Goal: Contribute content: Add original content to the website for others to see

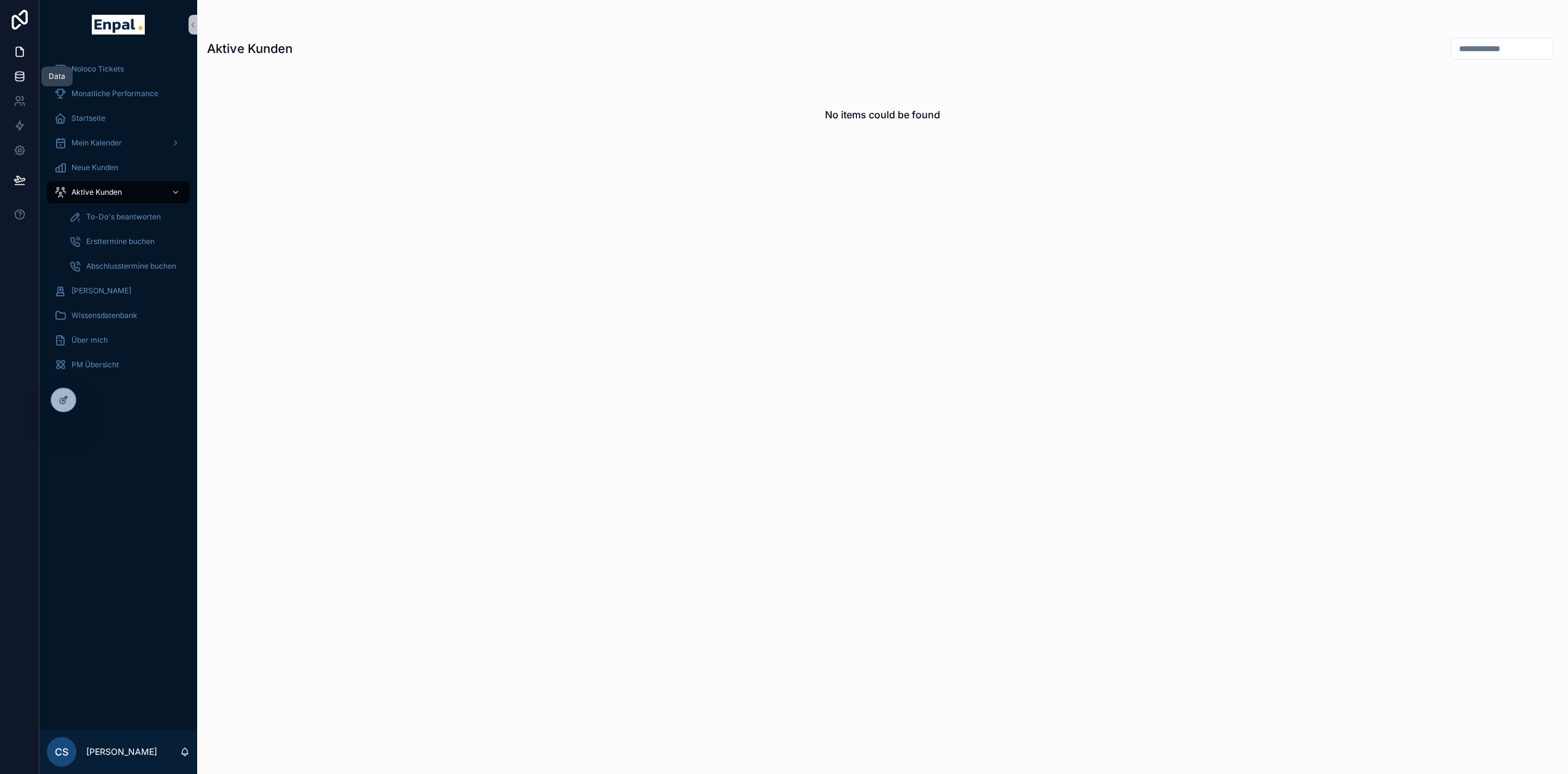
click at [23, 87] on link at bounding box center [19, 76] width 39 height 25
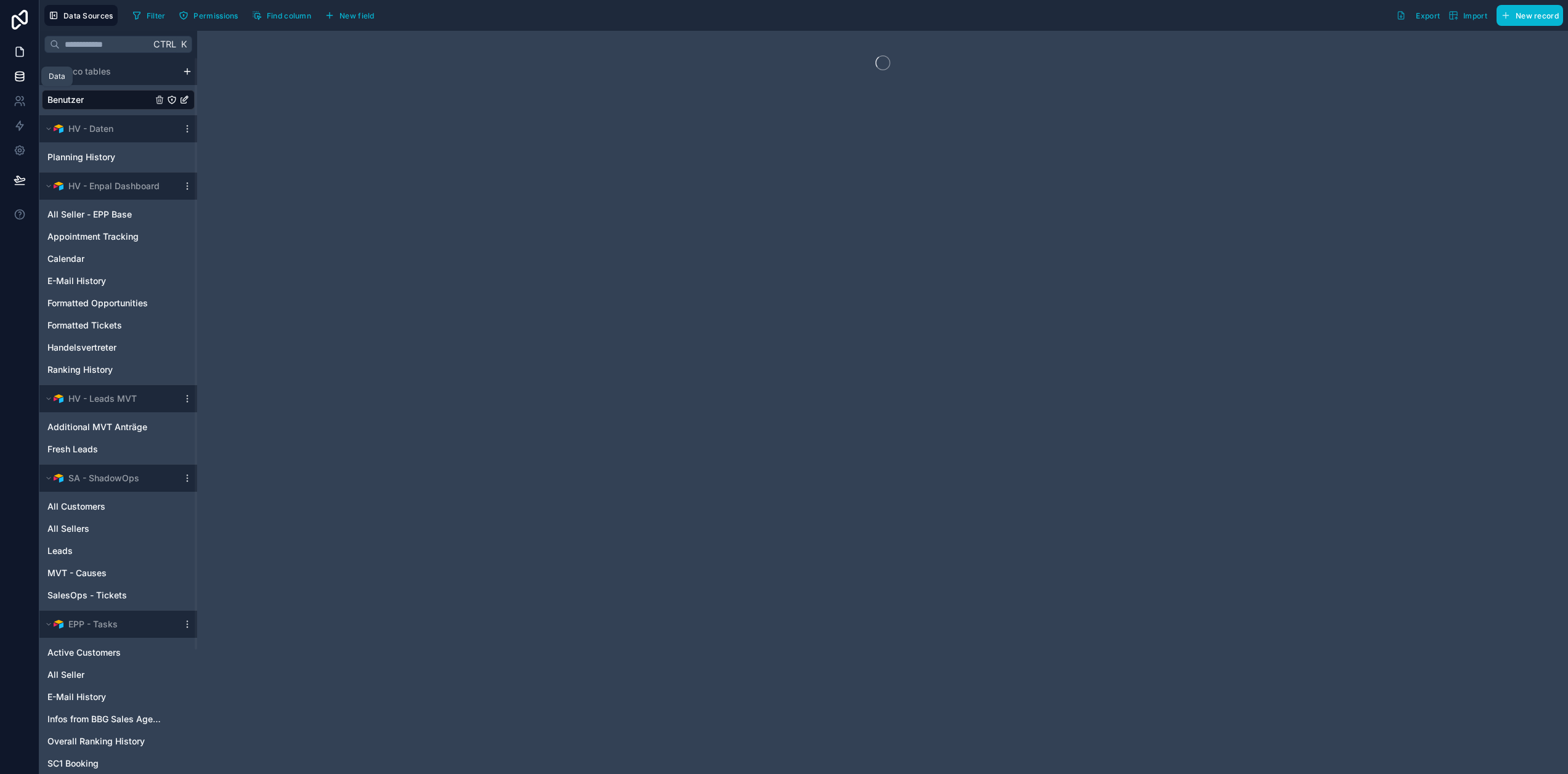
click at [23, 52] on icon at bounding box center [20, 52] width 7 height 9
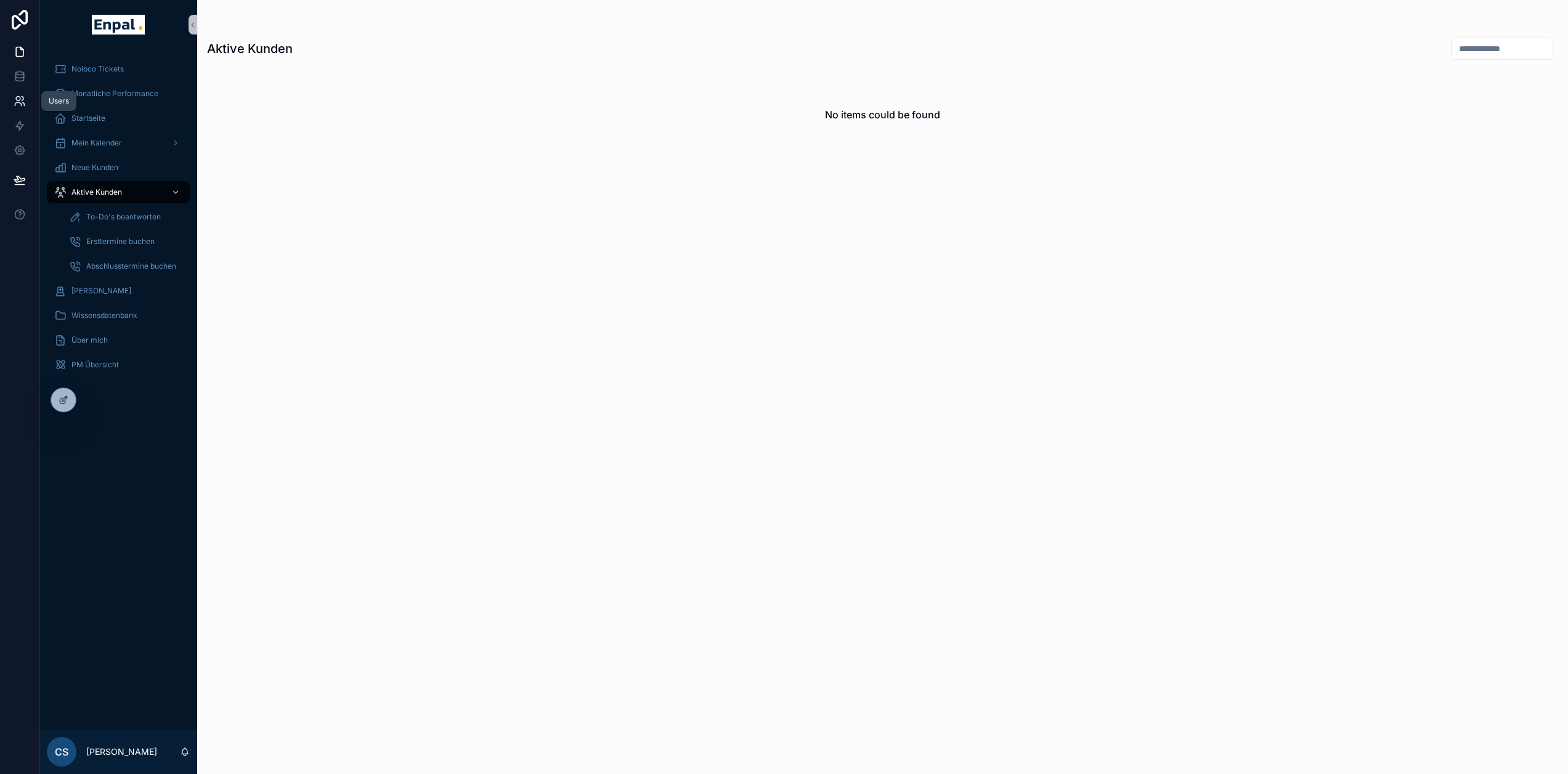
click at [18, 103] on icon at bounding box center [18, 104] width 6 height 3
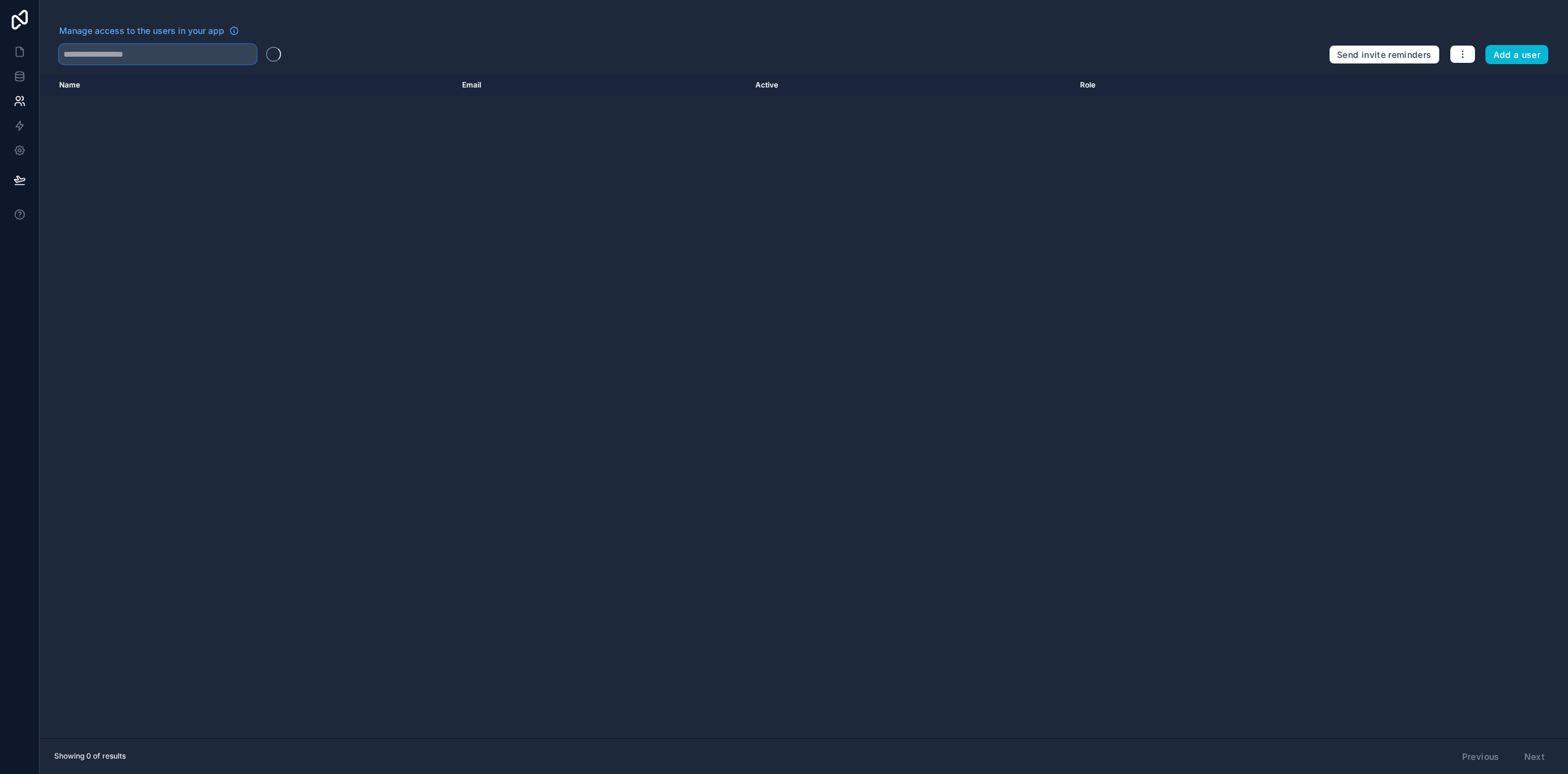
click at [244, 54] on input "text" at bounding box center [157, 54] width 197 height 19
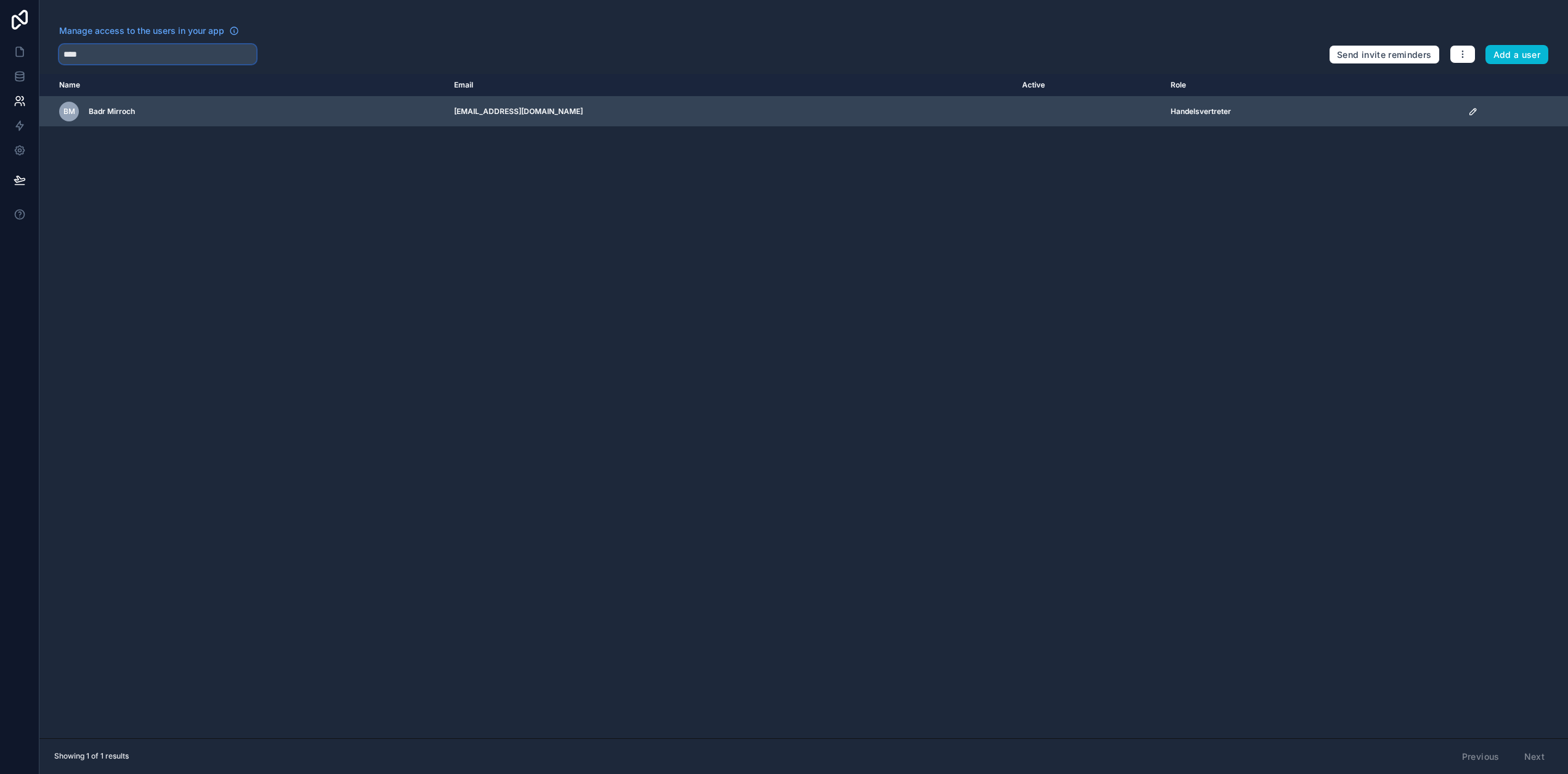
type input "****"
click at [1471, 112] on td "scrollable content" at bounding box center [1514, 112] width 107 height 31
click at [1477, 109] on icon "scrollable content" at bounding box center [1473, 111] width 10 height 10
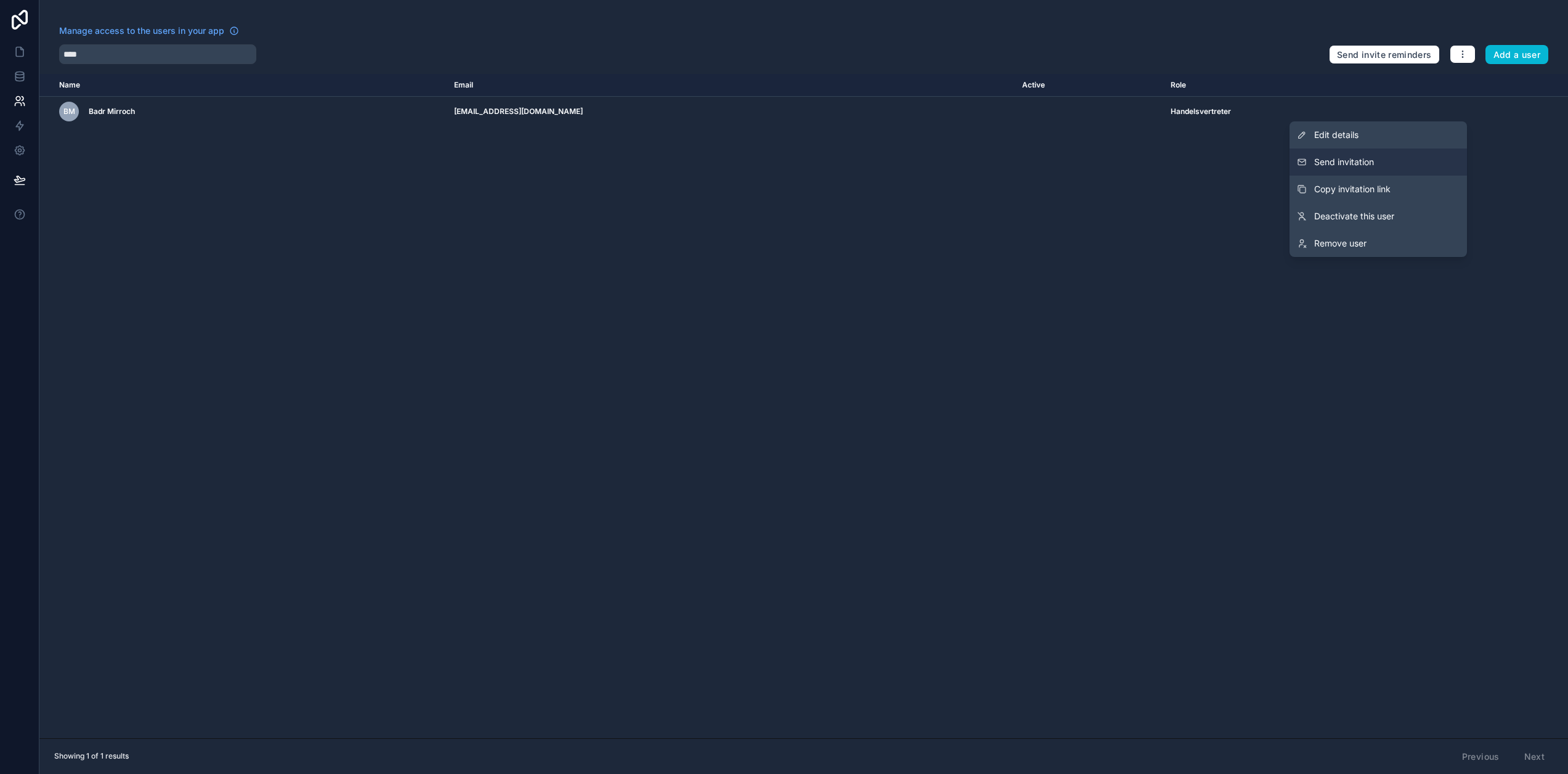
click at [1385, 162] on button "Send invitation" at bounding box center [1378, 162] width 177 height 27
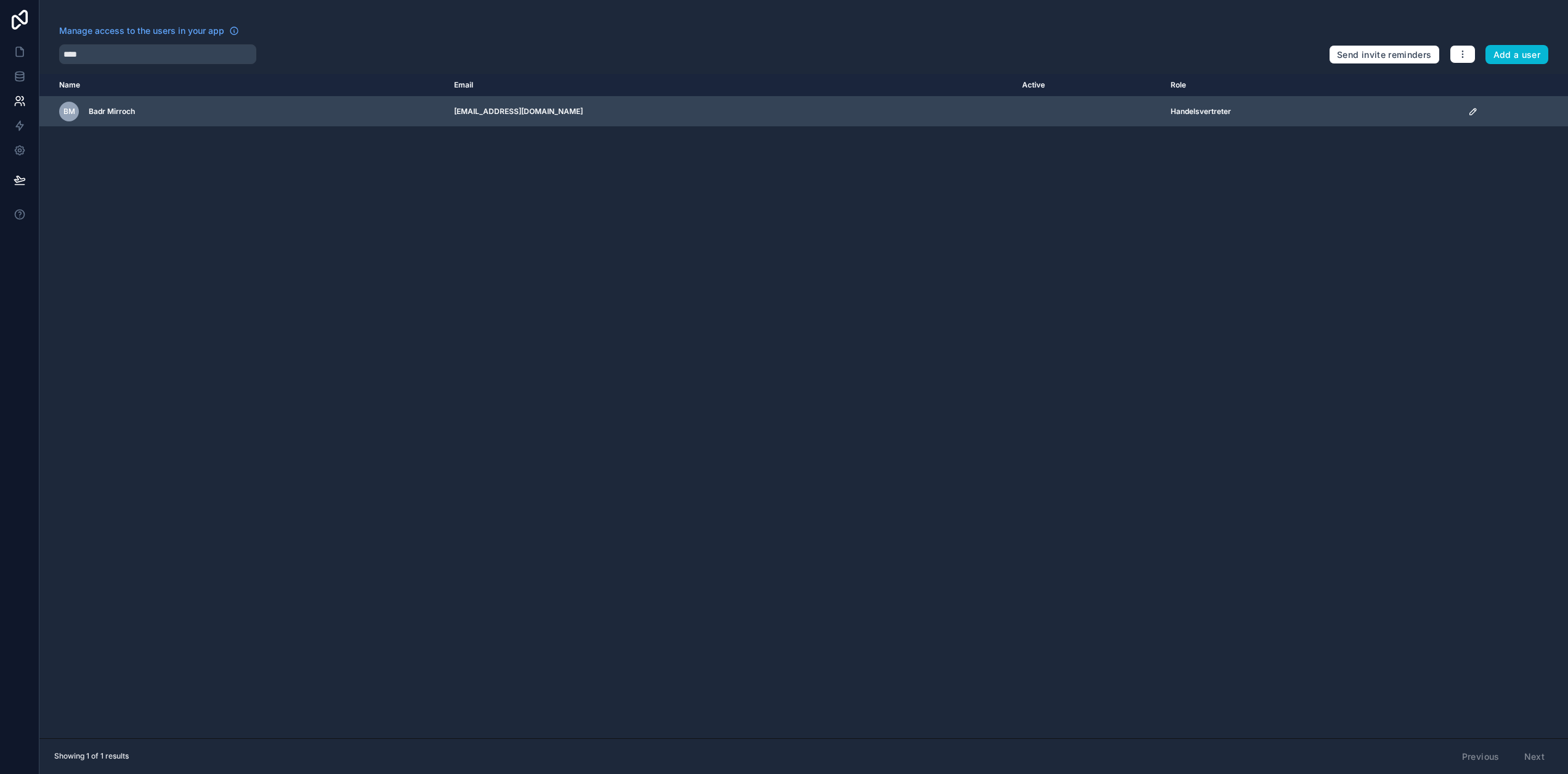
click at [1477, 109] on icon "scrollable content" at bounding box center [1473, 111] width 10 height 10
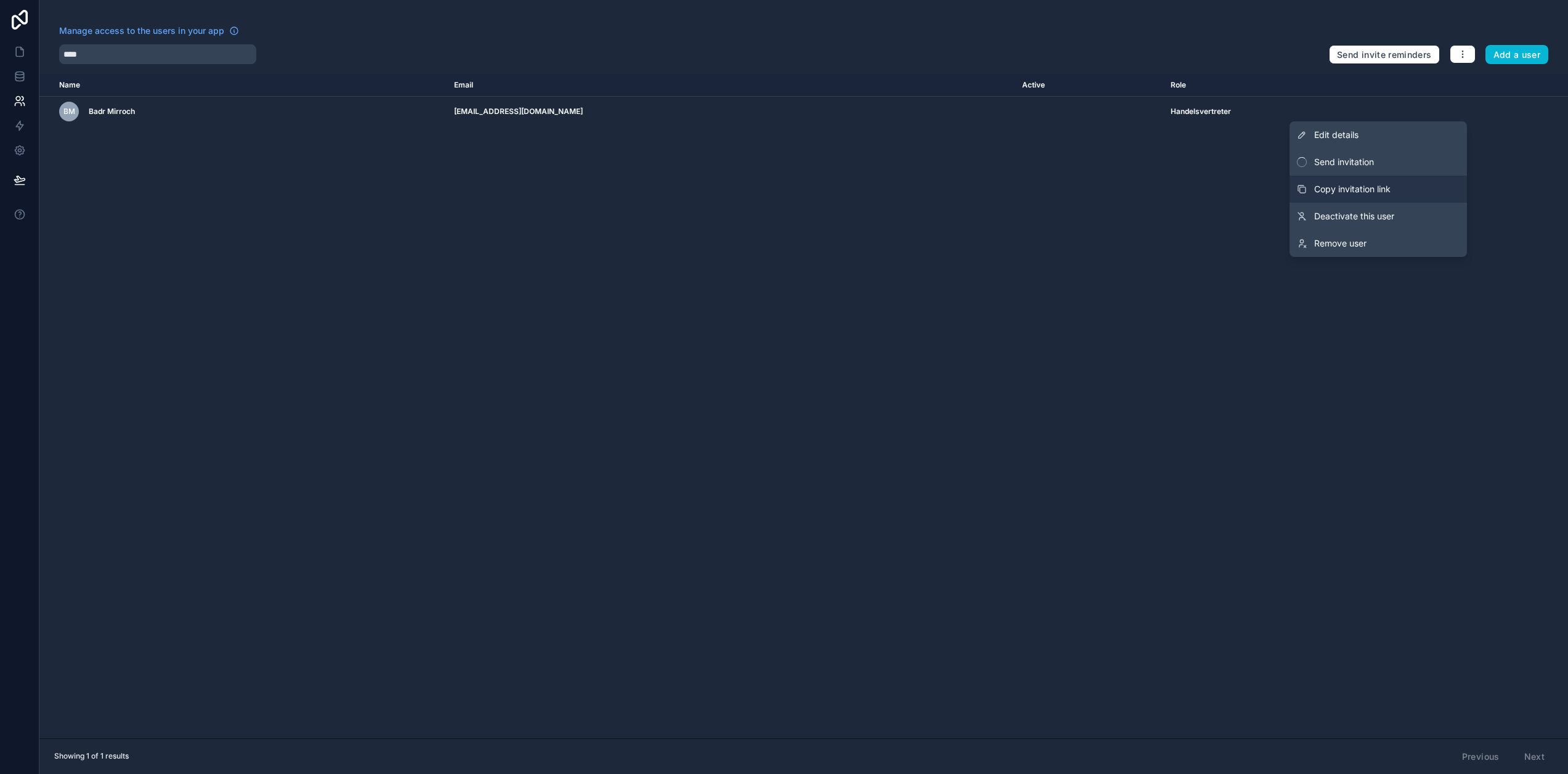
click at [1387, 188] on span "Copy invitation link" at bounding box center [1352, 189] width 77 height 13
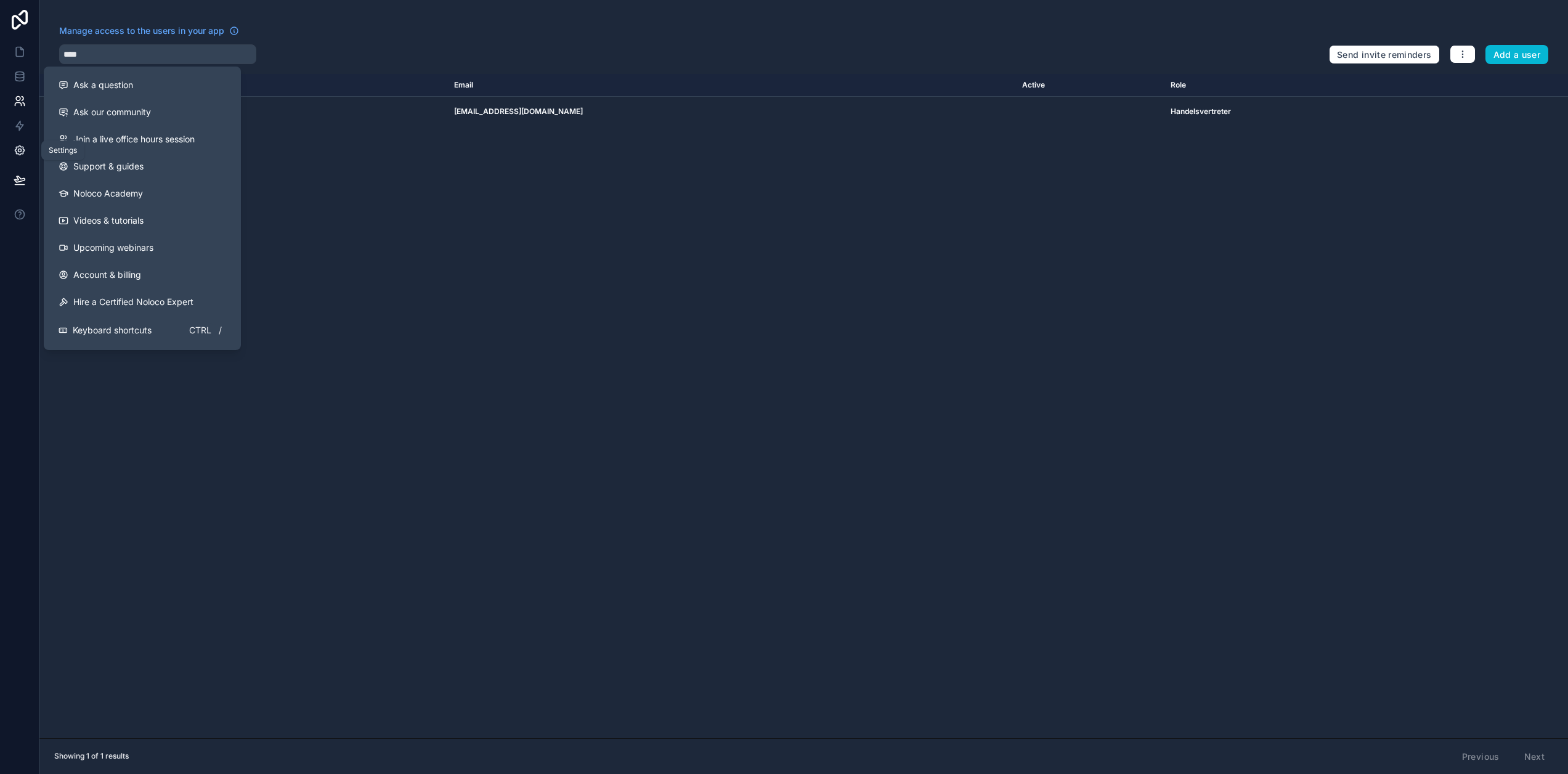
drag, startPoint x: 21, startPoint y: 145, endPoint x: 37, endPoint y: 152, distance: 17.5
click at [21, 145] on icon at bounding box center [19, 150] width 13 height 13
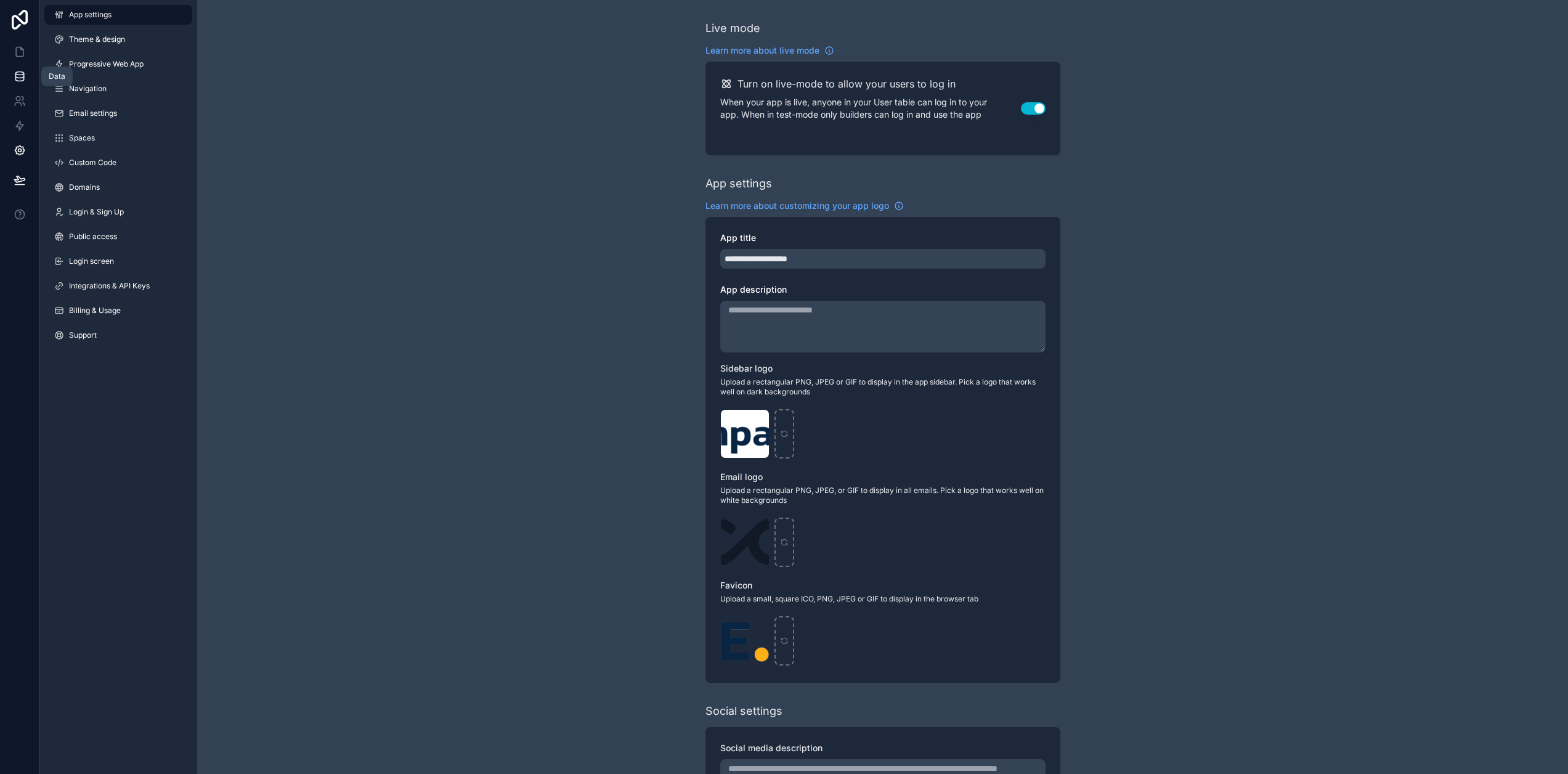
click at [19, 74] on icon at bounding box center [19, 76] width 13 height 13
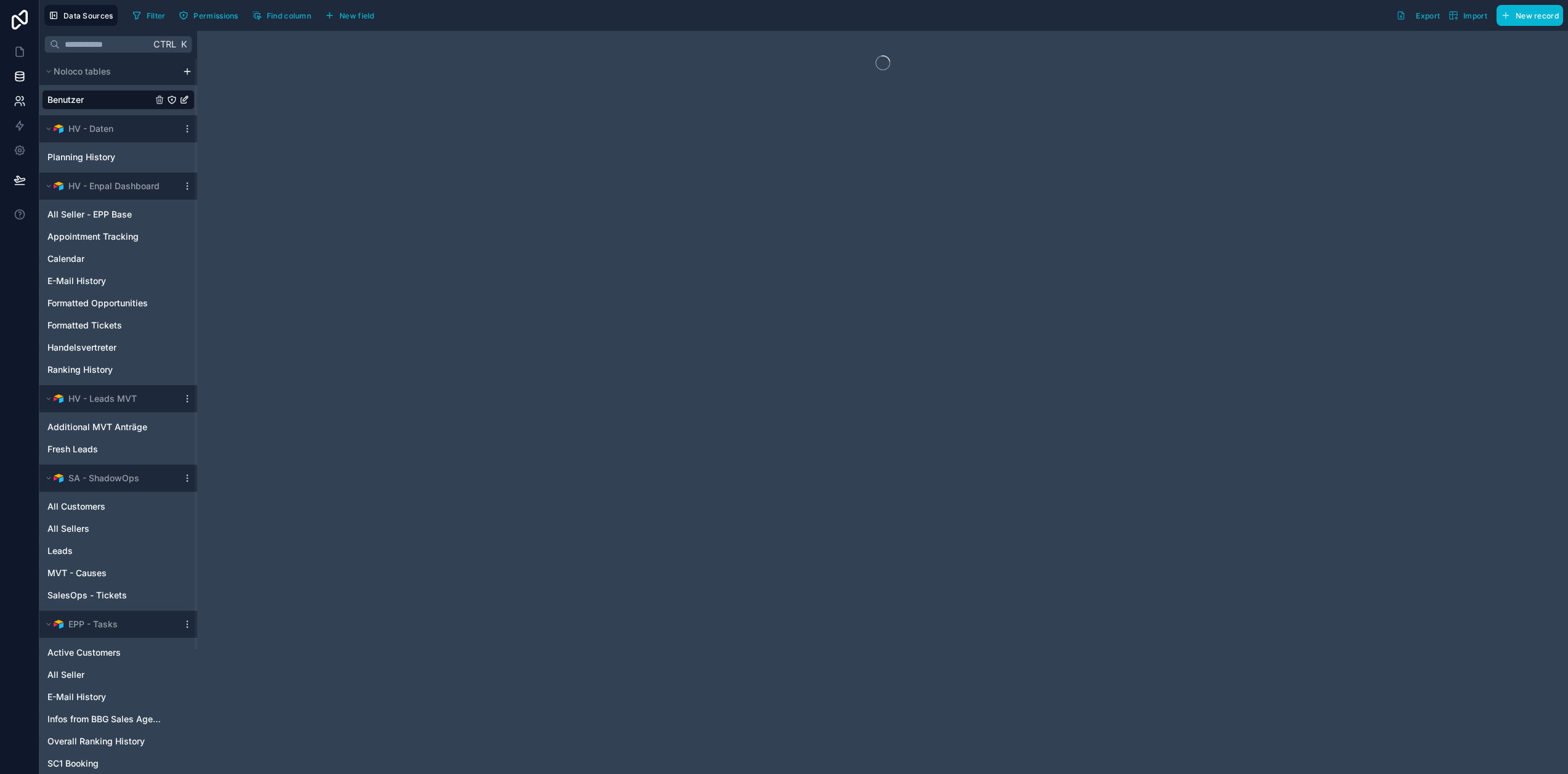
click at [19, 101] on icon at bounding box center [19, 101] width 13 height 13
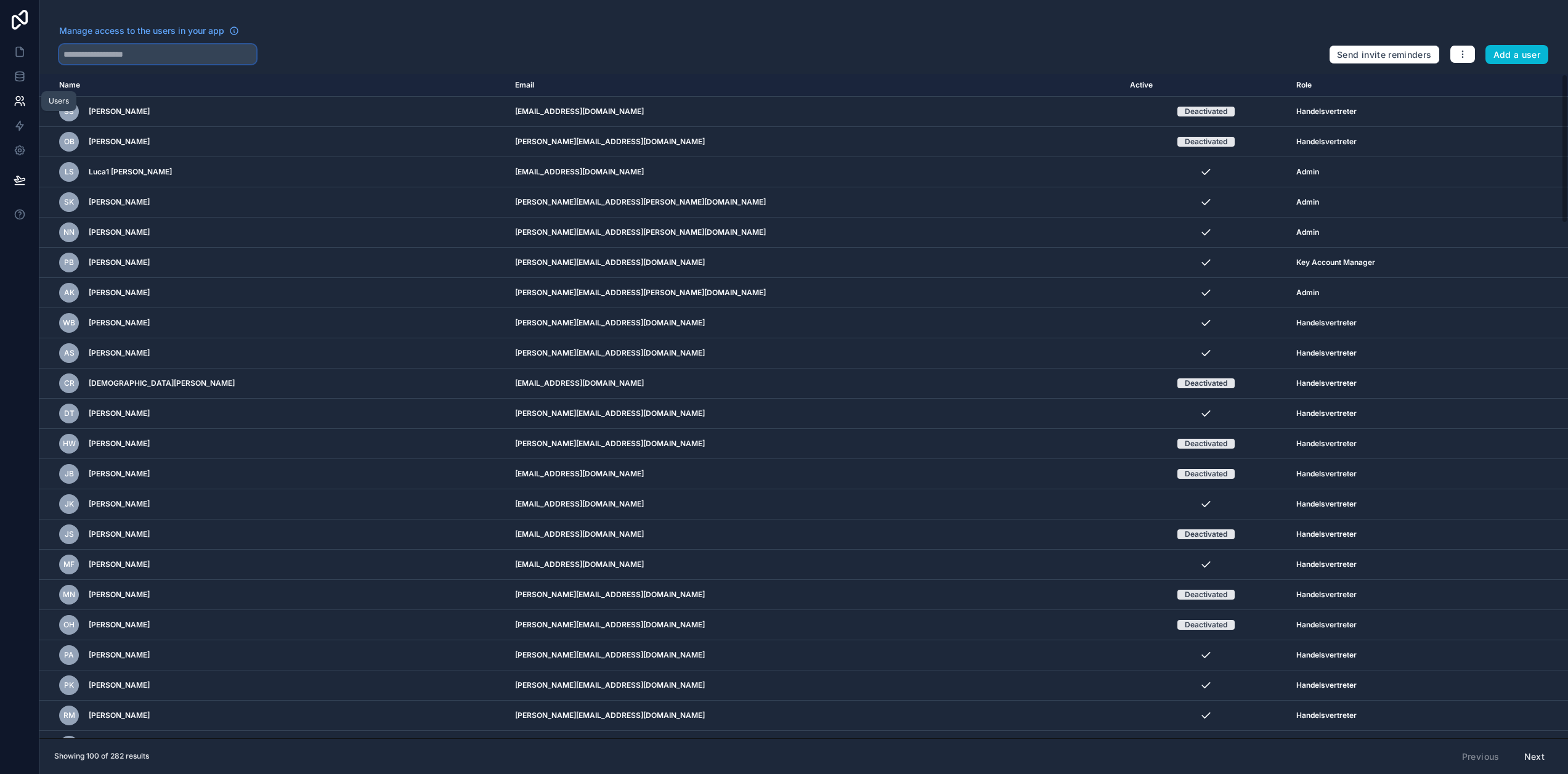
click at [105, 48] on input "text" at bounding box center [157, 54] width 197 height 19
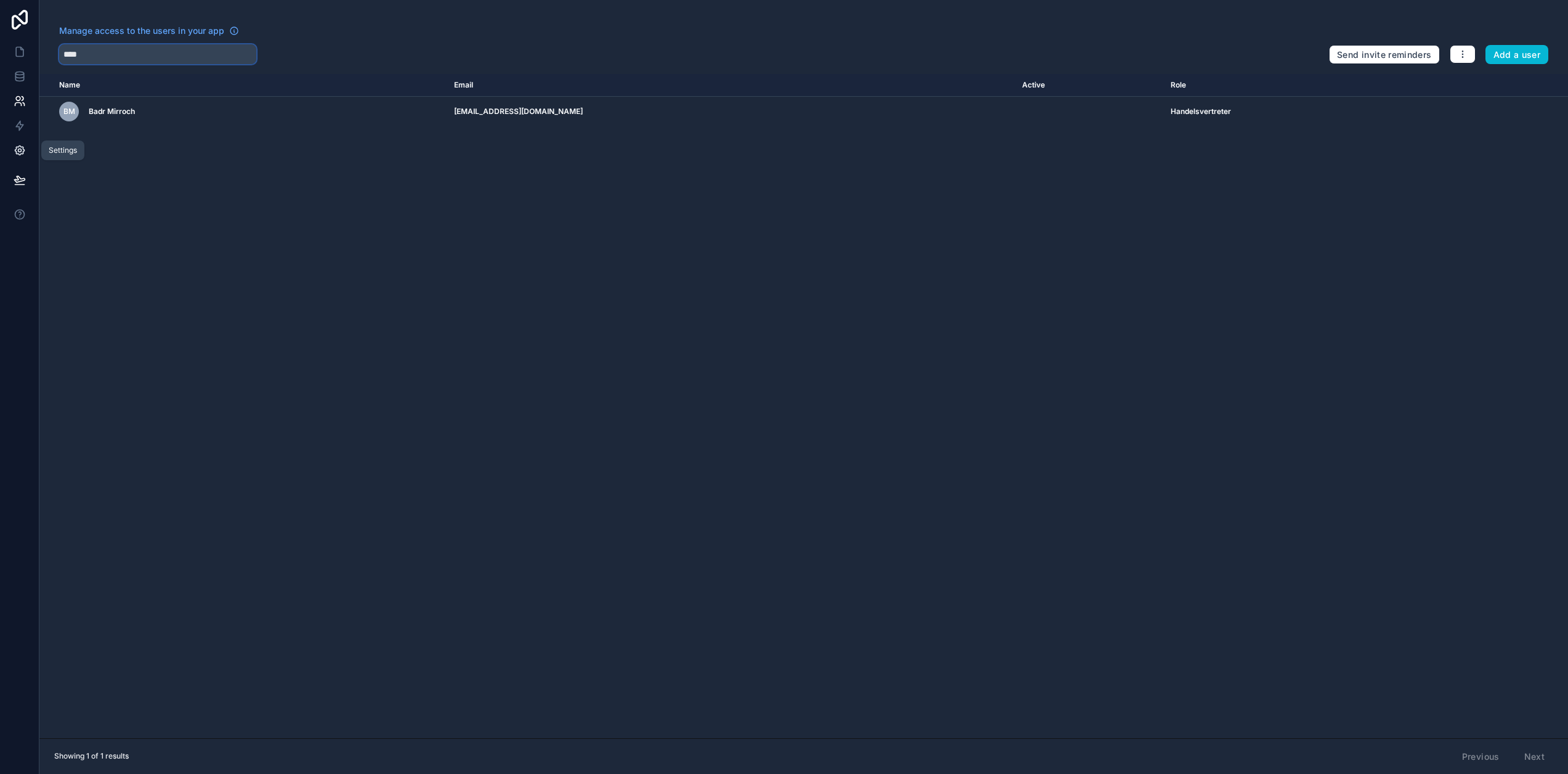
type input "****"
click at [19, 150] on icon at bounding box center [19, 150] width 13 height 13
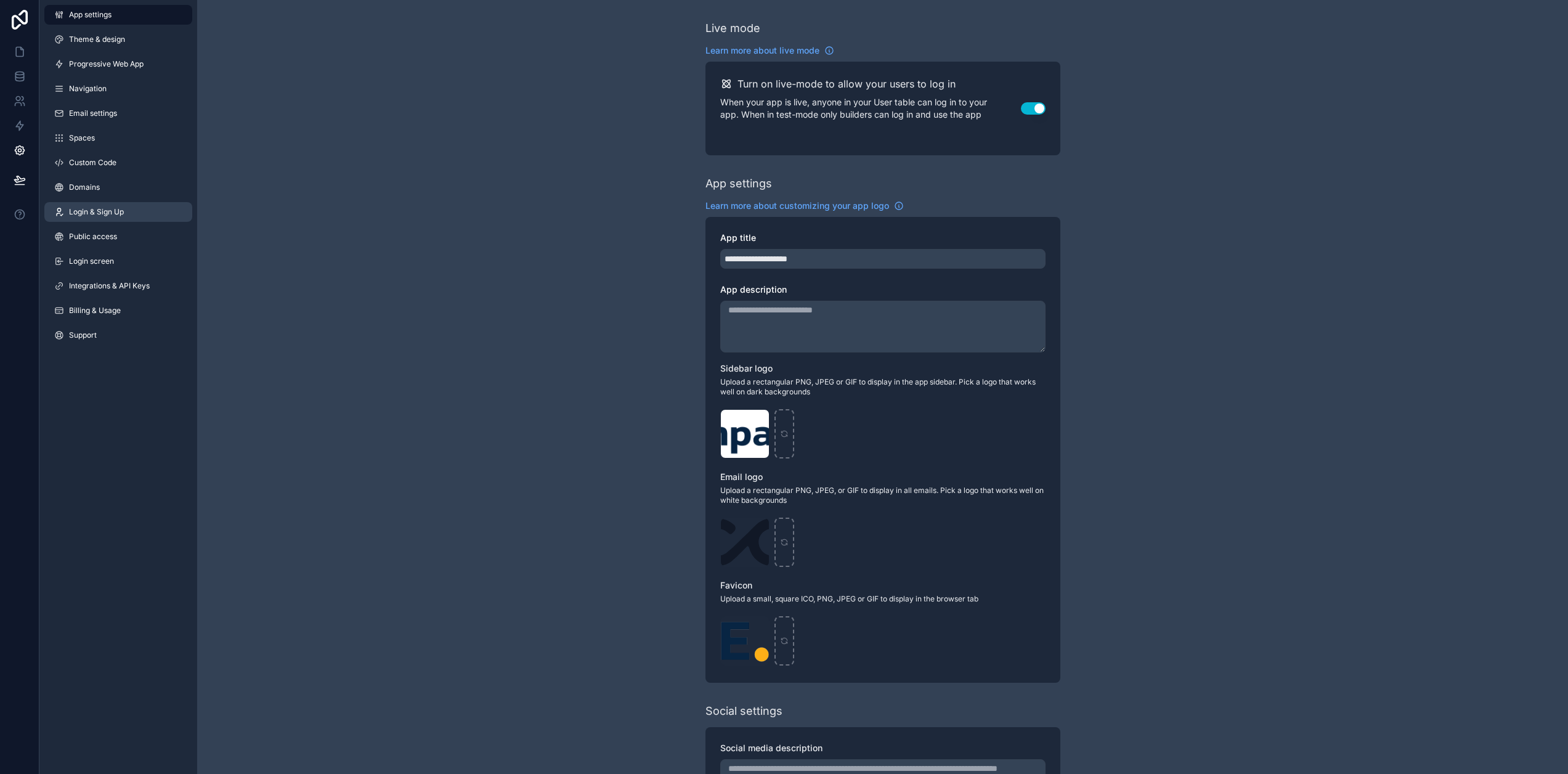
click at [112, 208] on span "Login & Sign Up" at bounding box center [97, 212] width 55 height 10
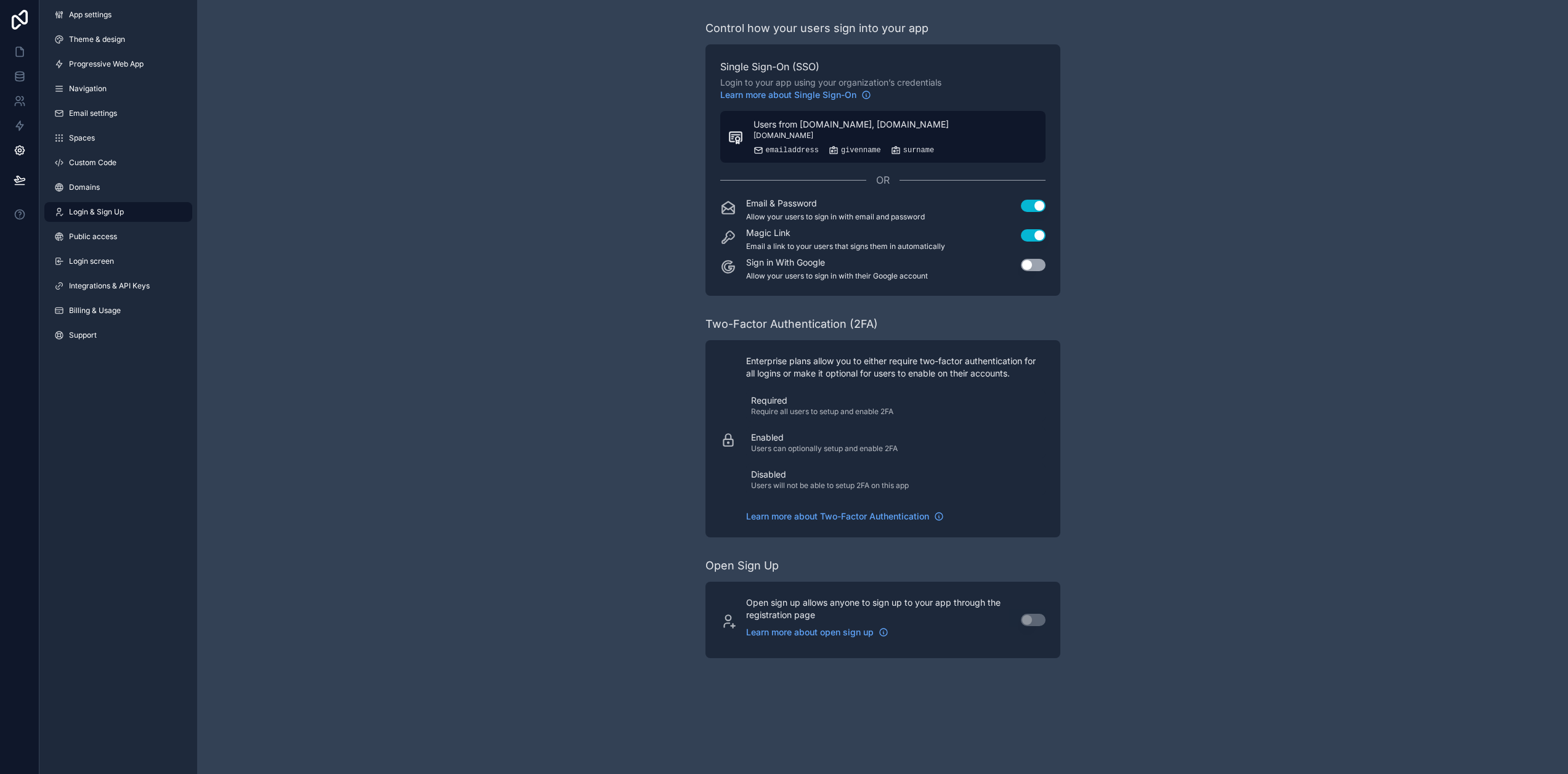
click at [791, 130] on span "Users from enpal.de, enpal-partner.de" at bounding box center [851, 124] width 195 height 13
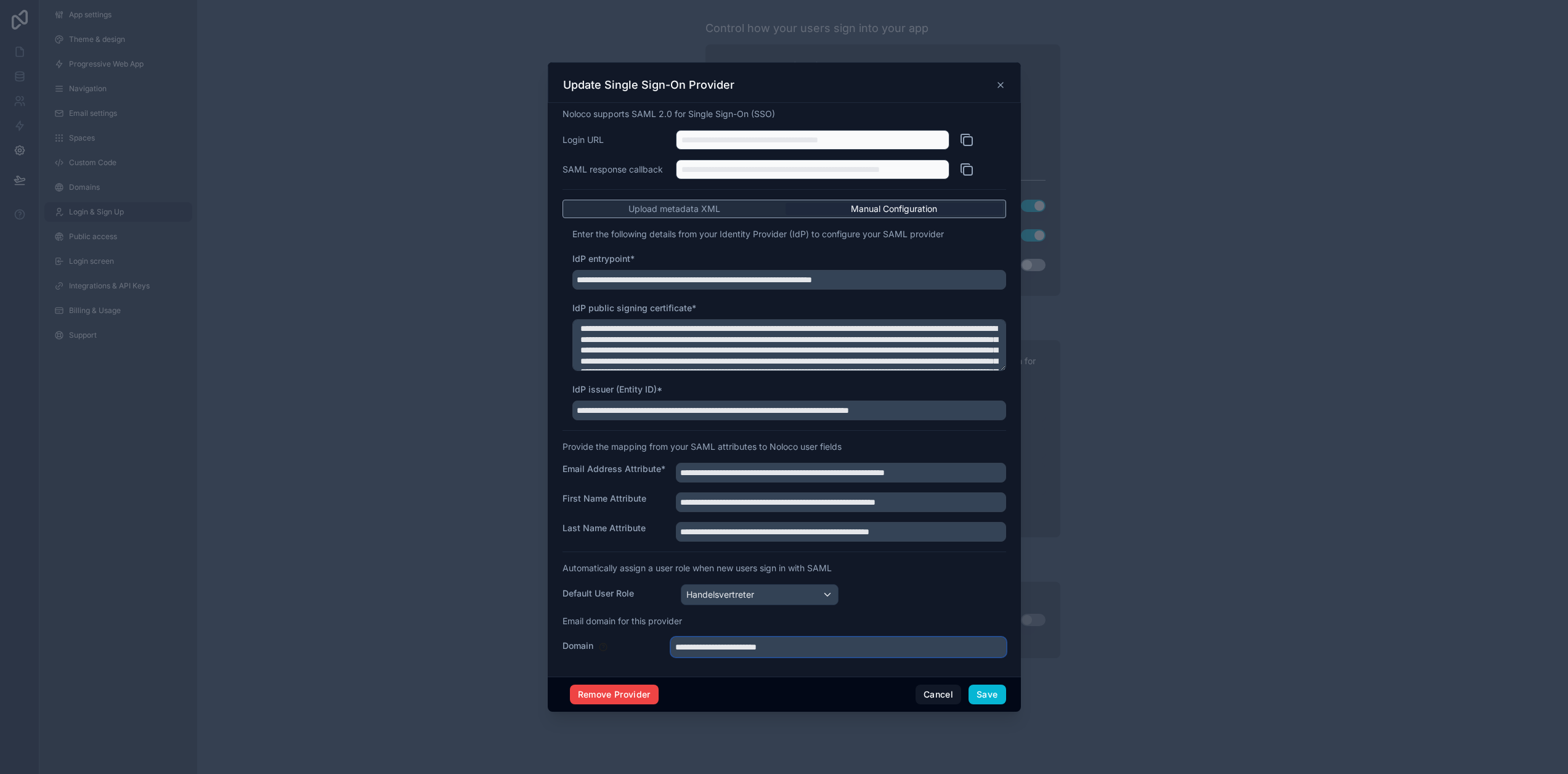
drag, startPoint x: 712, startPoint y: 650, endPoint x: 663, endPoint y: 652, distance: 49.0
click at [663, 652] on div "**********" at bounding box center [785, 647] width 444 height 19
click at [770, 645] on input "**********" at bounding box center [838, 647] width 335 height 19
type input "**********"
click at [984, 698] on button "Save" at bounding box center [987, 694] width 37 height 19
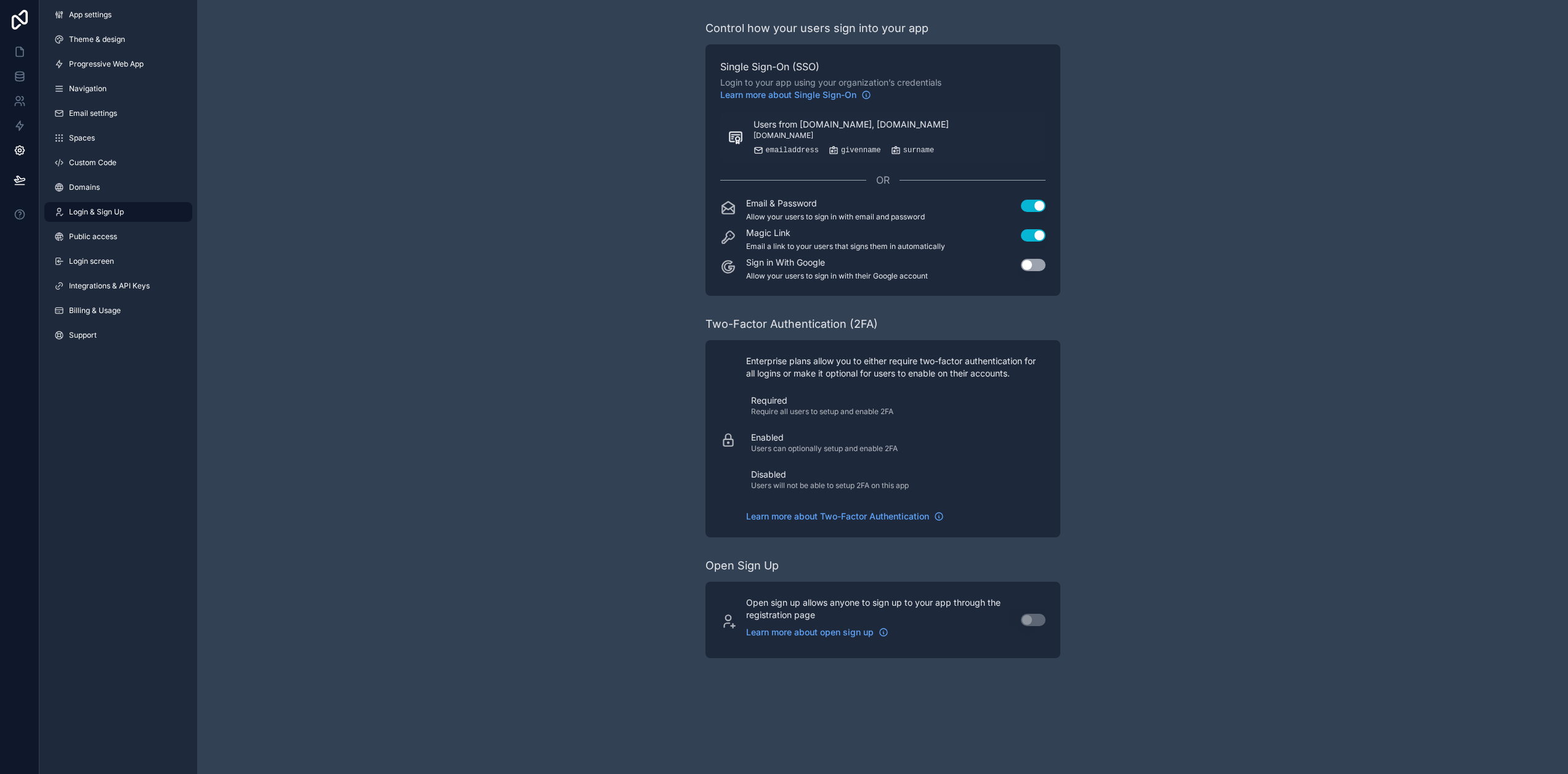
click at [1196, 630] on div "Control how your users sign into your app Single Sign-On (SSO) Login to your ap…" at bounding box center [882, 339] width 1371 height 678
click at [404, 452] on div "Control how your users sign into your app Single Sign-On (SSO) Login to your ap…" at bounding box center [882, 339] width 1371 height 678
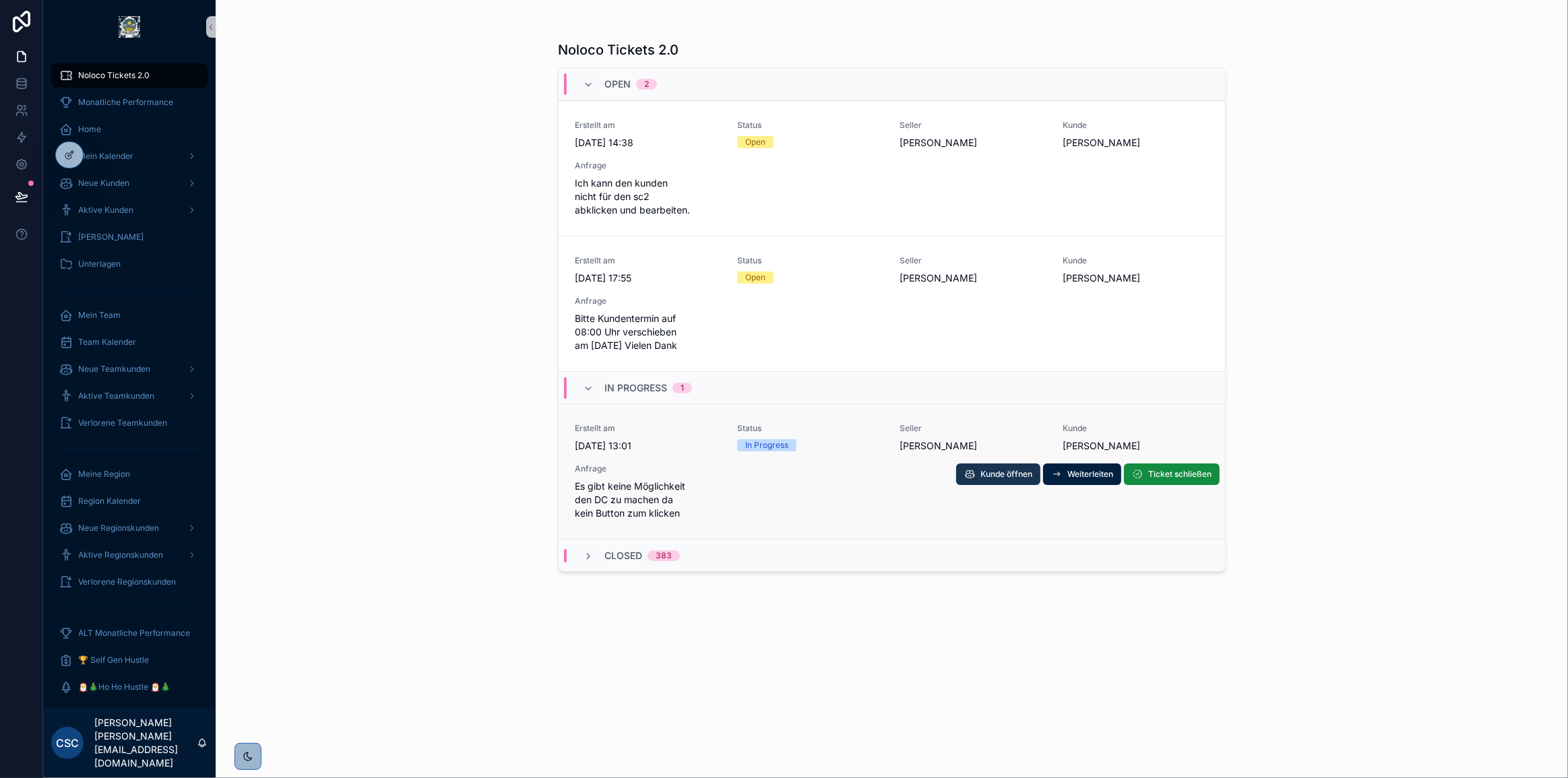
click at [1010, 479] on span "Kunde öffnen" at bounding box center [1006, 474] width 52 height 11
click at [1161, 474] on span "Ticket schließen" at bounding box center [1180, 474] width 64 height 11
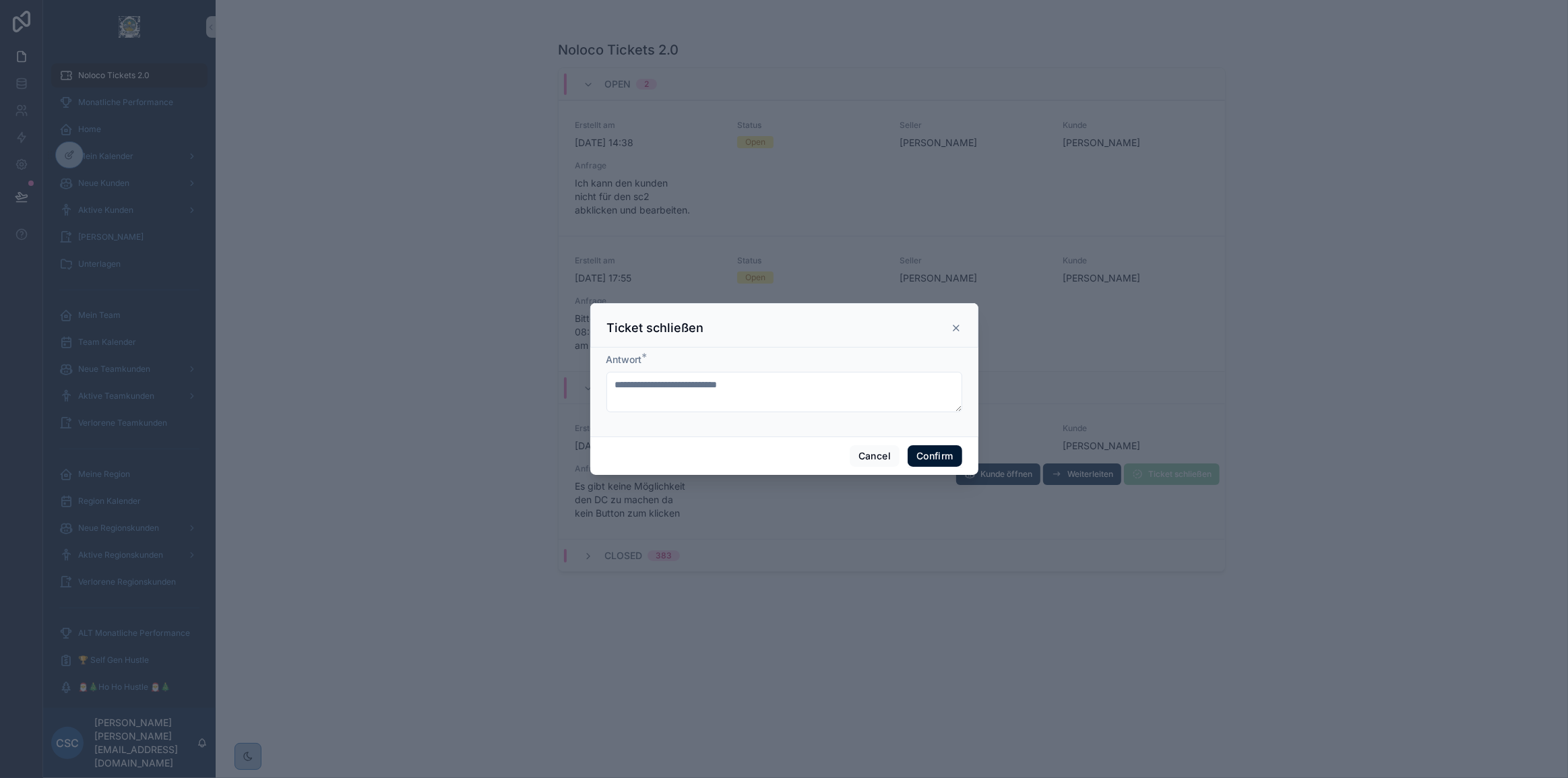
click at [950, 455] on button "Confirm" at bounding box center [935, 456] width 54 height 21
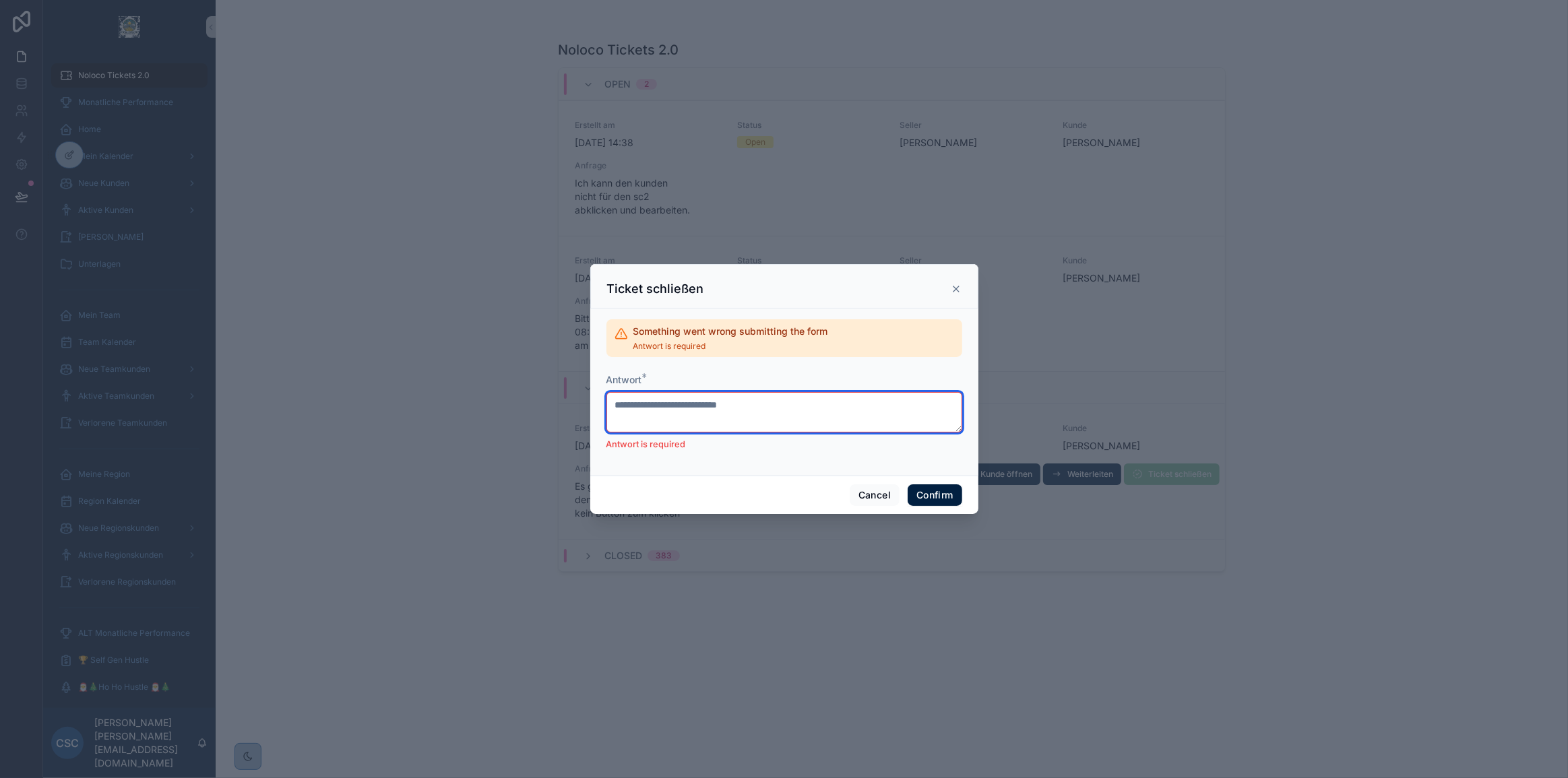
click at [788, 417] on textarea at bounding box center [784, 413] width 356 height 41
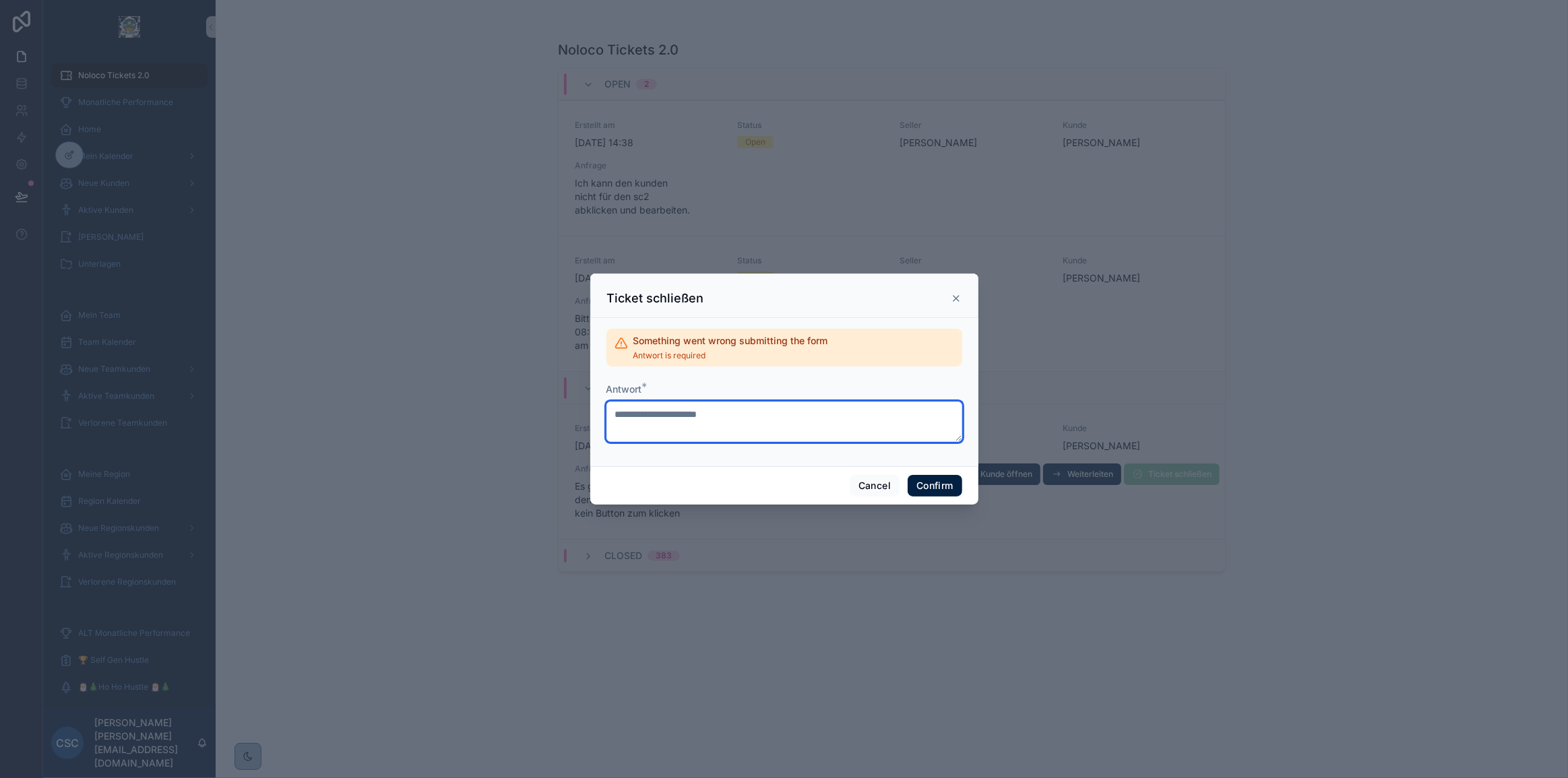
click at [677, 412] on textarea "**********" at bounding box center [784, 422] width 356 height 41
click at [767, 418] on textarea "**********" at bounding box center [784, 422] width 356 height 41
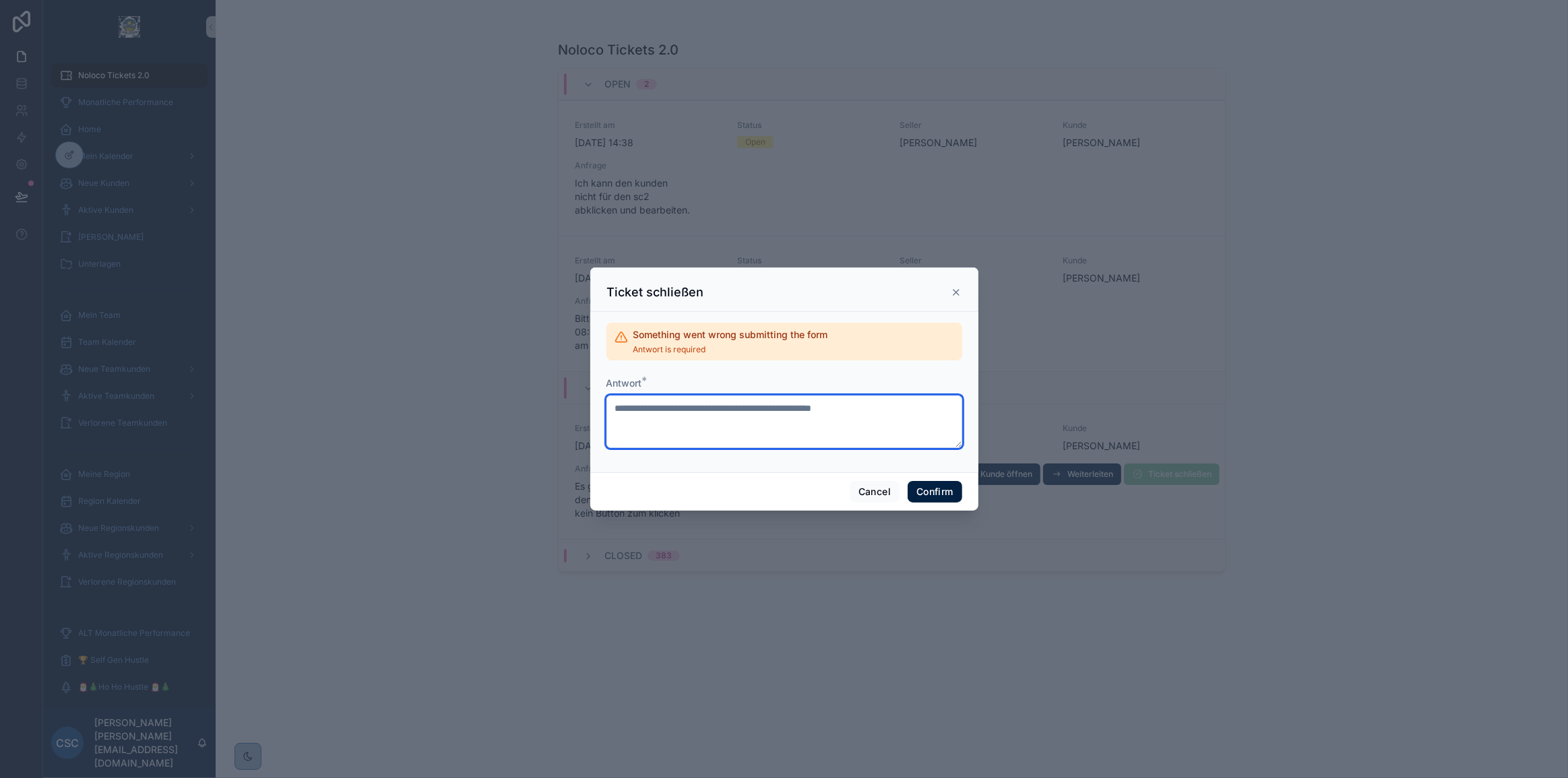
type textarea "**********"
click at [957, 478] on div "Cancel Confirm" at bounding box center [784, 491] width 388 height 38
click at [948, 487] on button "Confirm" at bounding box center [935, 492] width 54 height 21
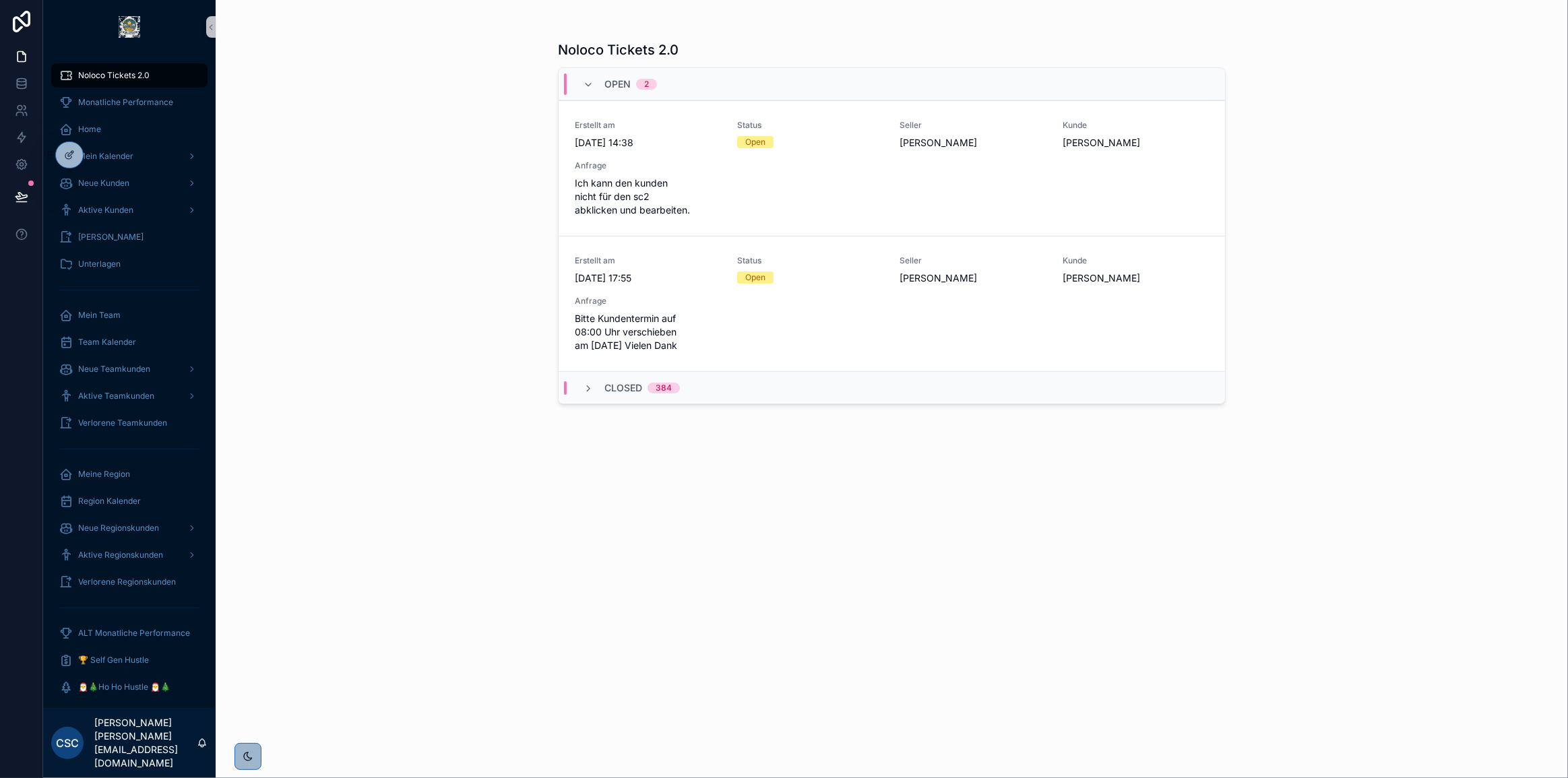
click at [970, 570] on div "Noloco Tickets 2.0 Open 2 Erstellt am 9.9.2025 14:38 Status Open Seller Jose Ru…" at bounding box center [891, 397] width 668 height 729
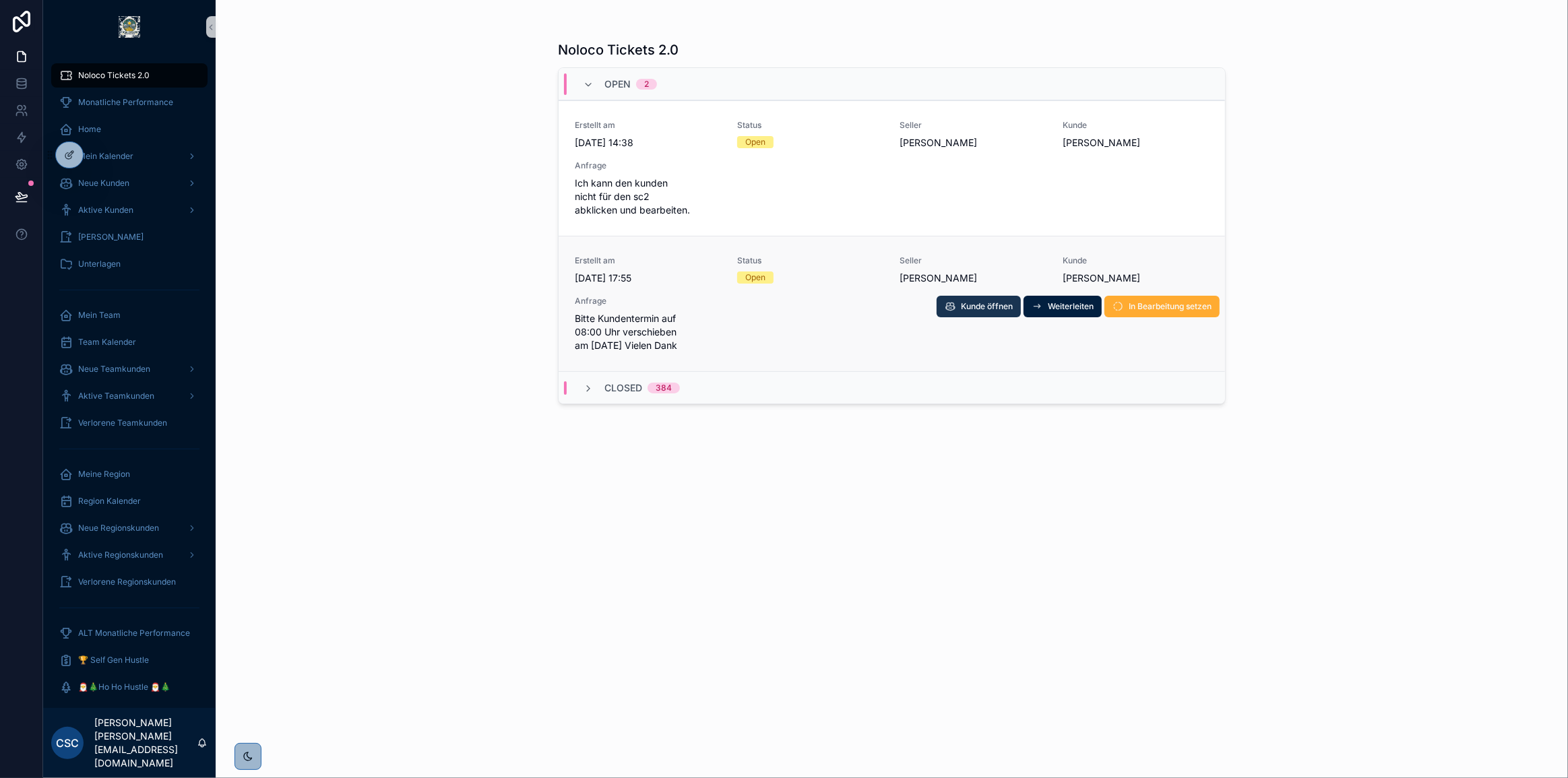
click at [983, 305] on span "Kunde öffnen" at bounding box center [987, 306] width 52 height 11
click at [1142, 305] on span "In Bearbeitung setzen" at bounding box center [1170, 306] width 83 height 11
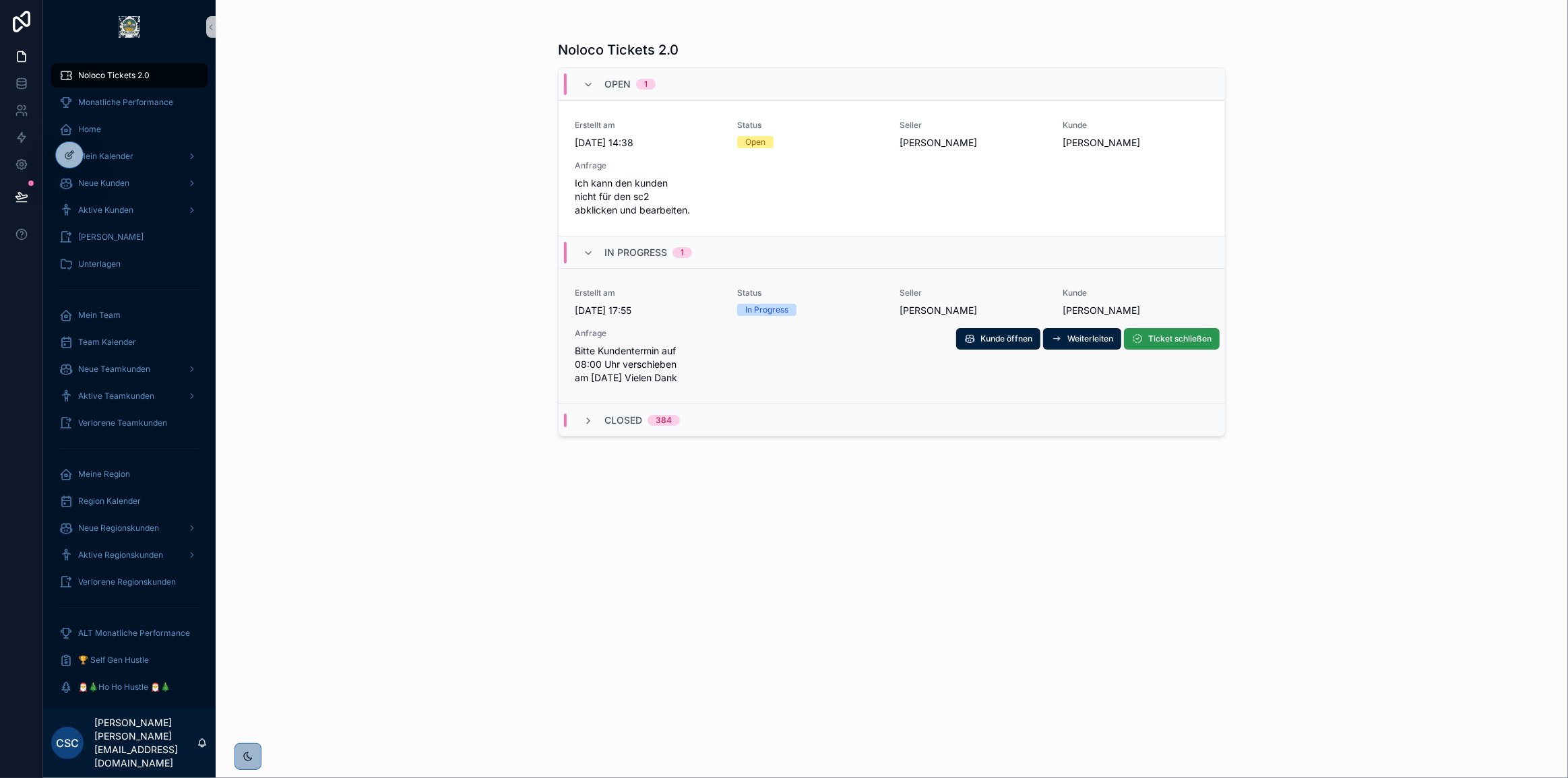
click at [1180, 339] on span "Ticket schließen" at bounding box center [1180, 339] width 64 height 11
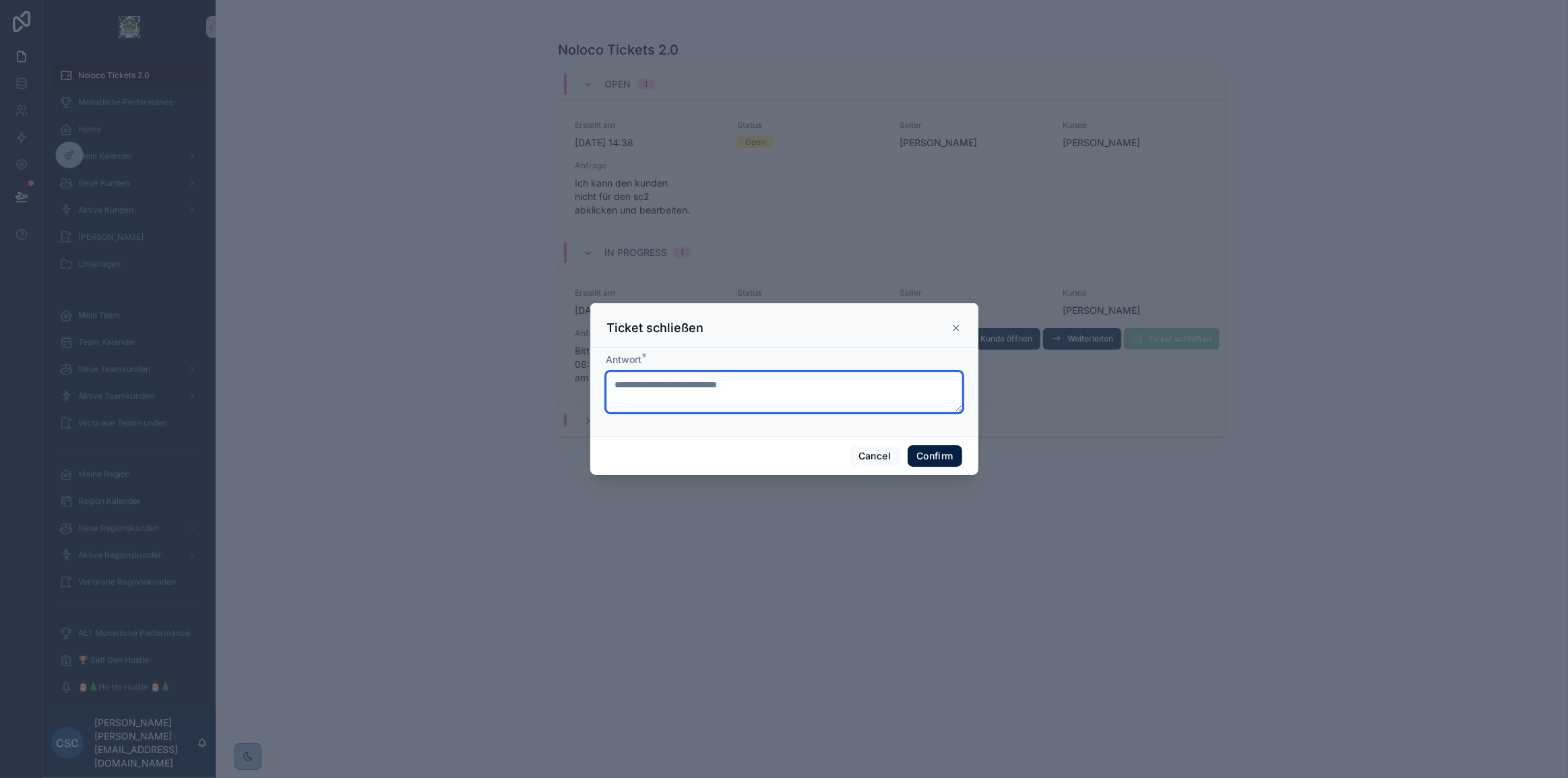
click at [725, 380] on textarea at bounding box center [784, 392] width 356 height 41
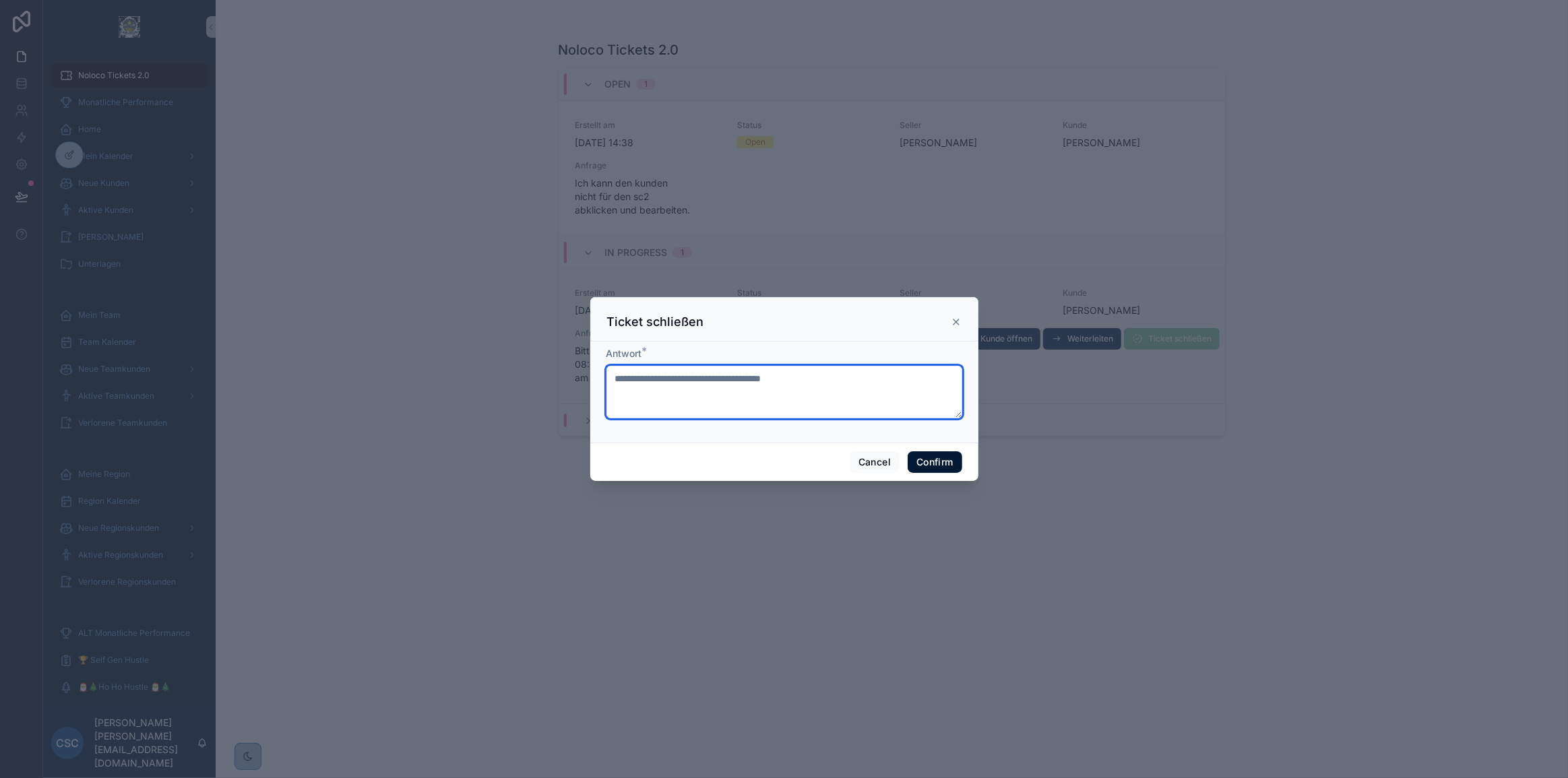
type textarea "**********"
click at [944, 458] on button "Confirm" at bounding box center [935, 461] width 54 height 21
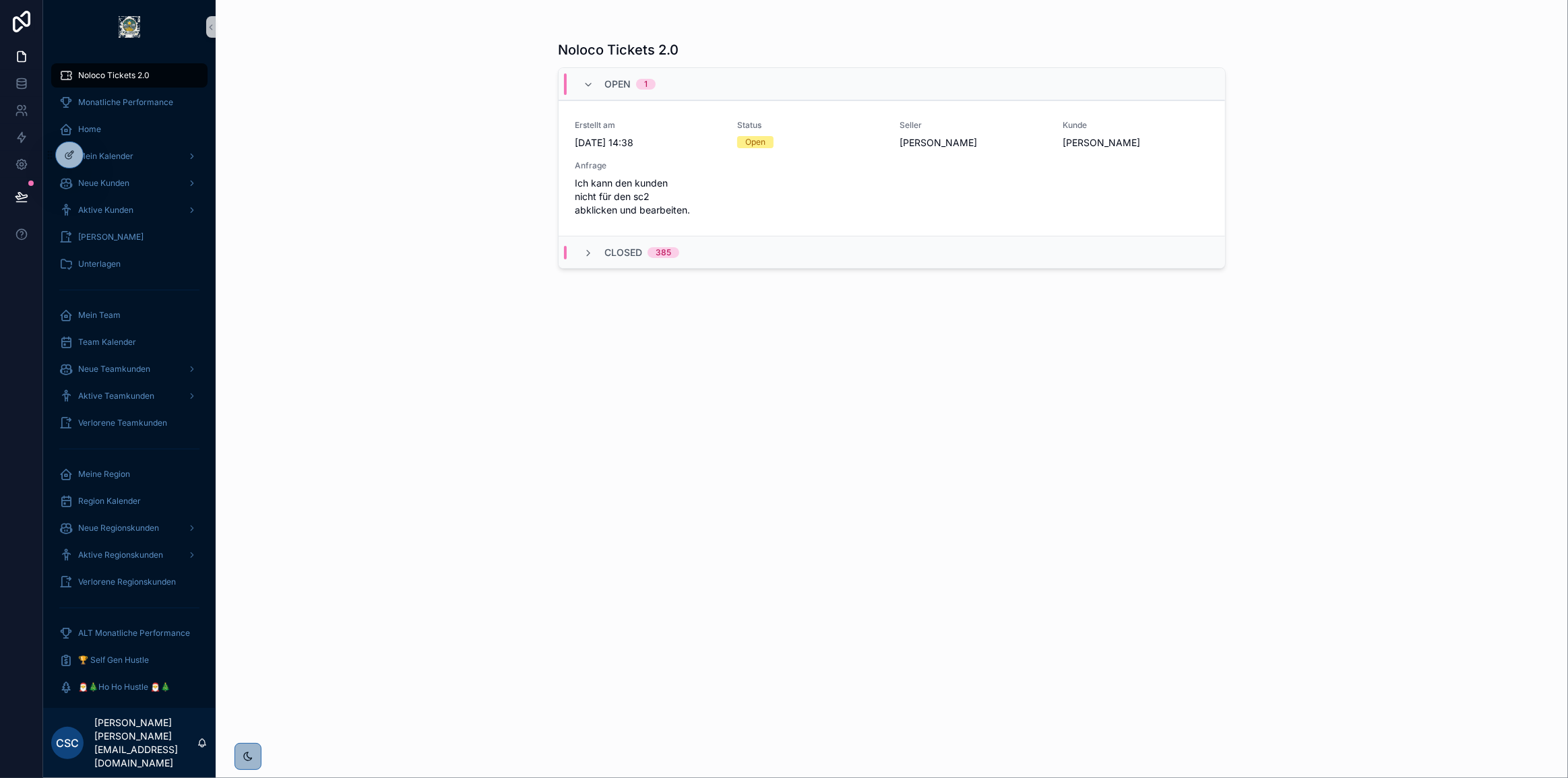
click at [1233, 470] on div "Noloco Tickets 2.0 Open 1 Erstellt am 9.9.2025 14:38 Status Open Seller Jose Ru…" at bounding box center [891, 381] width 690 height 762
click at [977, 392] on div "Noloco Tickets 2.0 Open 1 Erstellt am 9.9.2025 14:38 Status Open Seller Jose Ru…" at bounding box center [891, 397] width 668 height 729
click at [864, 404] on div "Noloco Tickets 2.0 Open 1 Erstellt am 9.9.2025 14:38 Status Open Seller Jose Ru…" at bounding box center [891, 397] width 668 height 729
click at [991, 166] on span "Kunde öffnen" at bounding box center [987, 171] width 52 height 11
click at [1174, 166] on span "In Bearbeitung setzen" at bounding box center [1170, 171] width 83 height 11
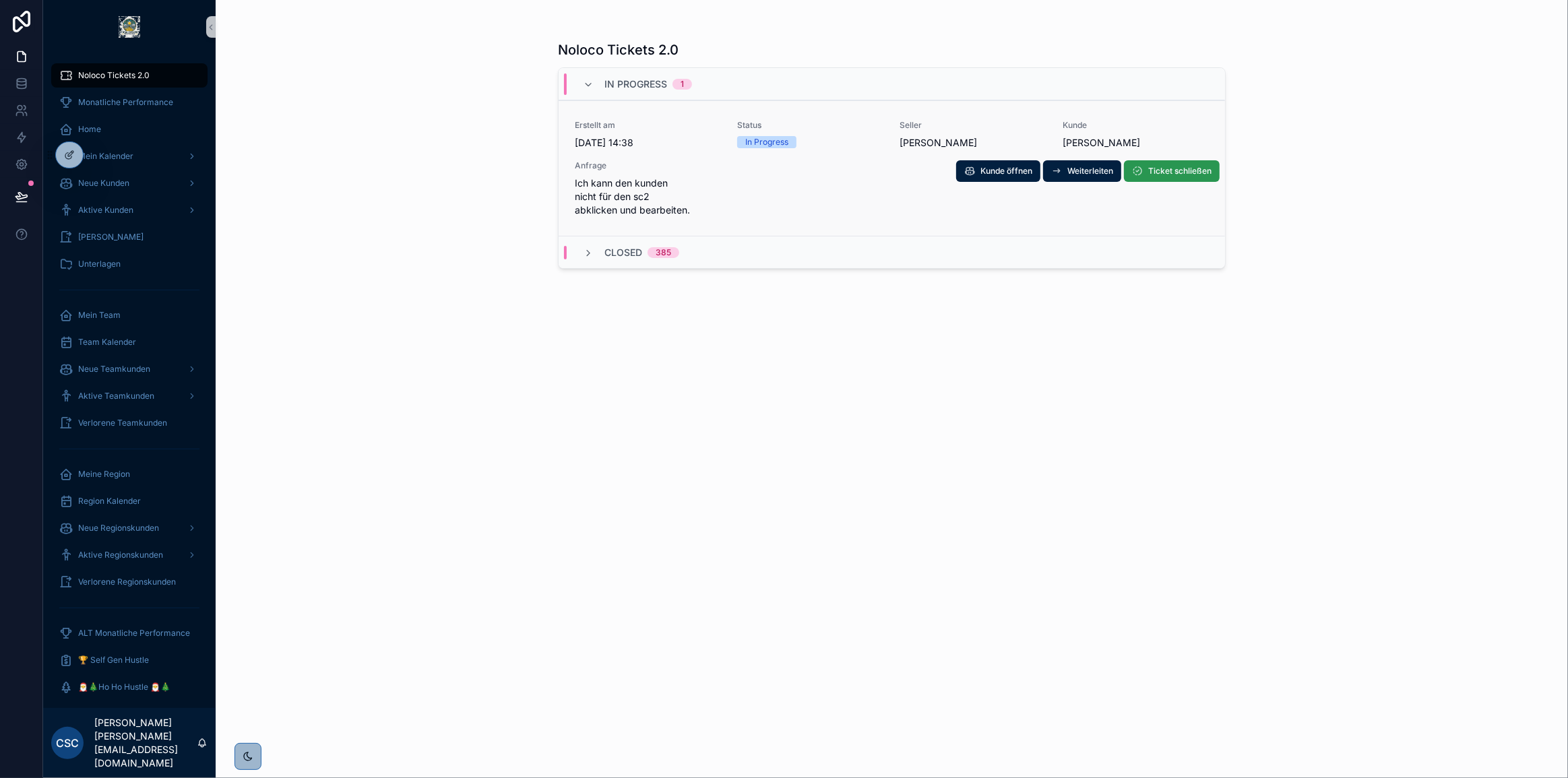
click at [1167, 171] on span "Ticket schließen" at bounding box center [1180, 171] width 64 height 11
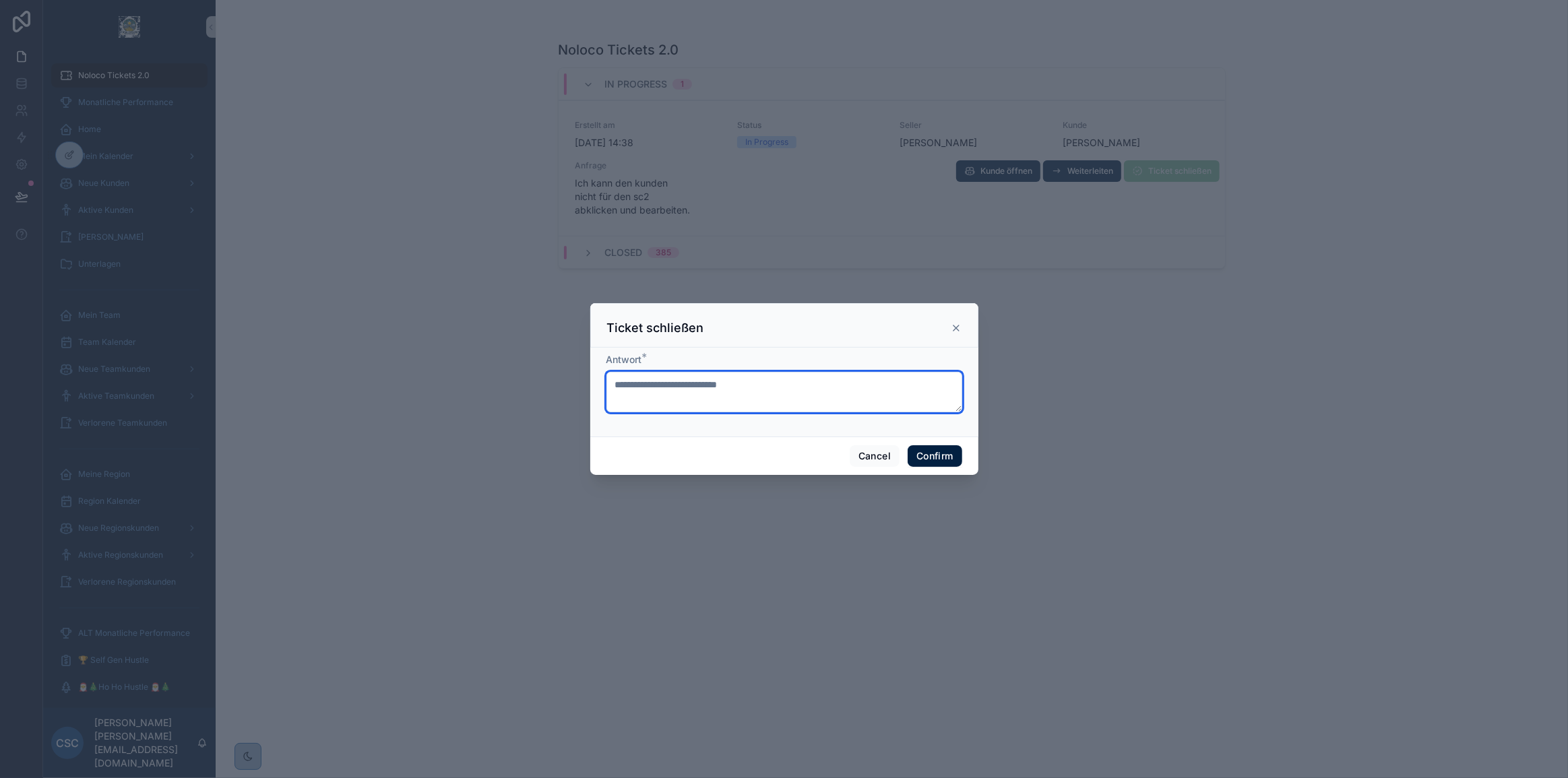
click at [730, 384] on textarea at bounding box center [784, 392] width 356 height 41
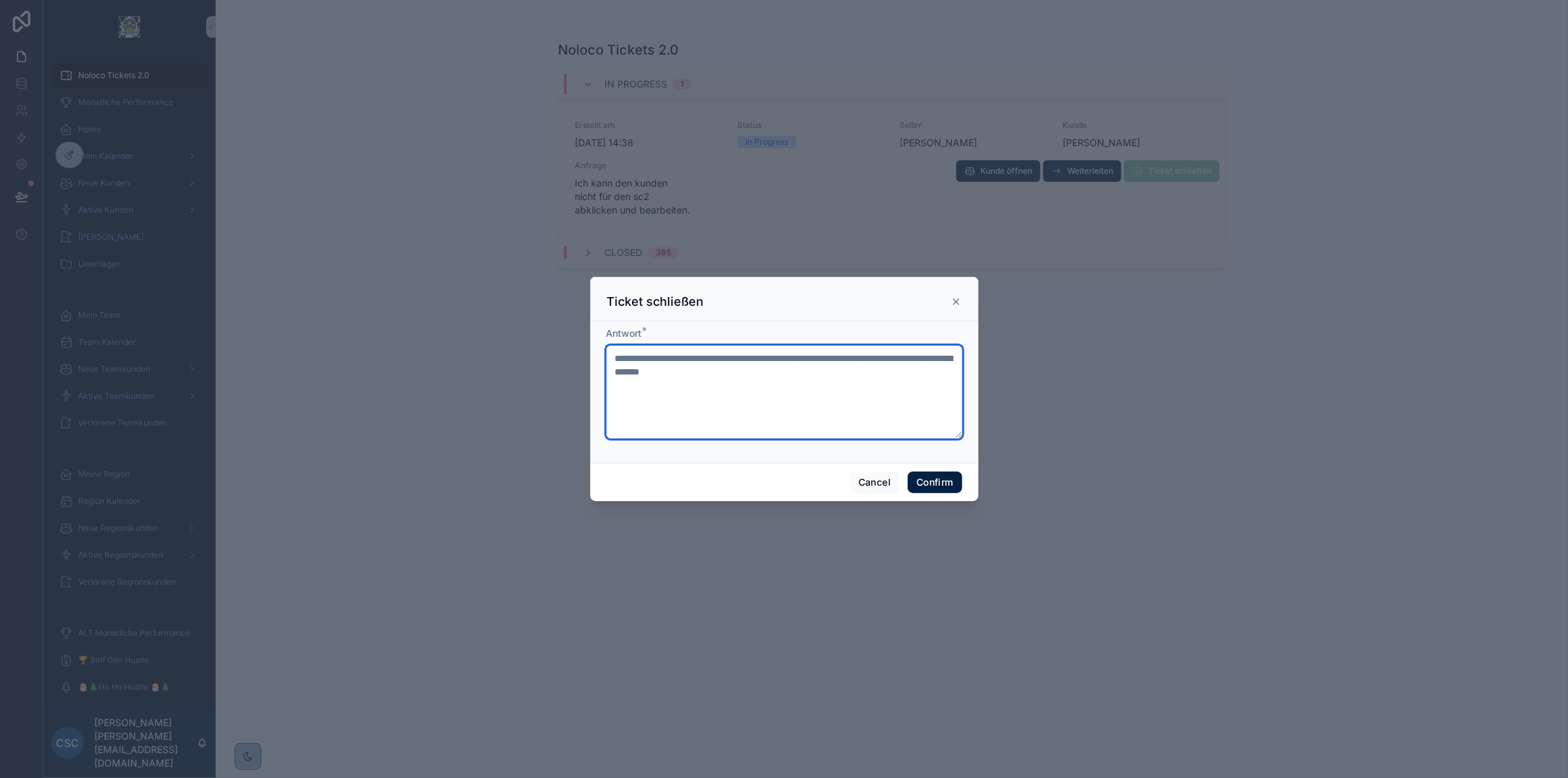
click at [803, 372] on textarea "**********" at bounding box center [784, 392] width 356 height 93
click at [822, 376] on textarea "**********" at bounding box center [784, 392] width 356 height 93
type textarea "**********"
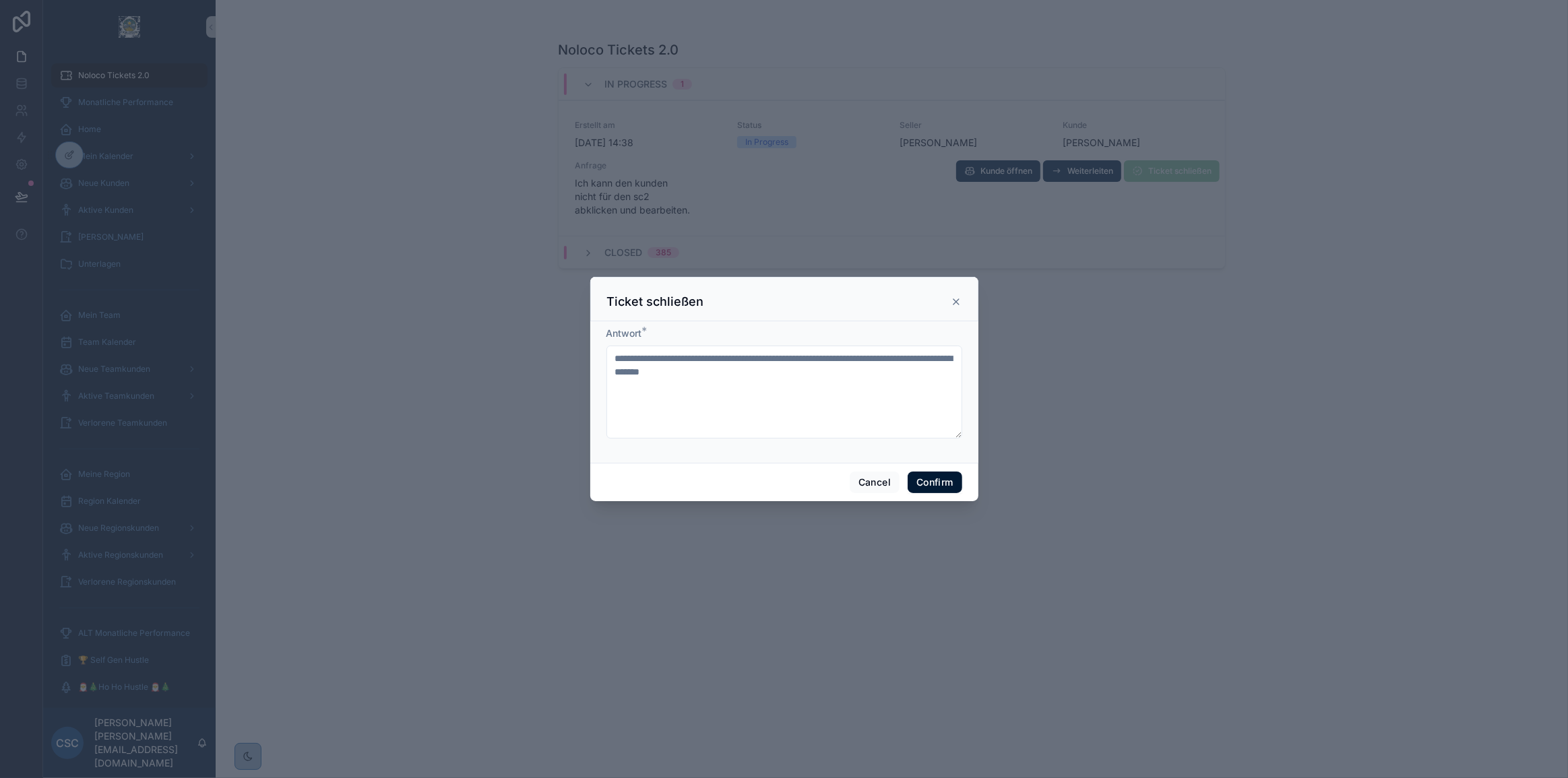
click at [939, 483] on button "Confirm" at bounding box center [935, 482] width 54 height 21
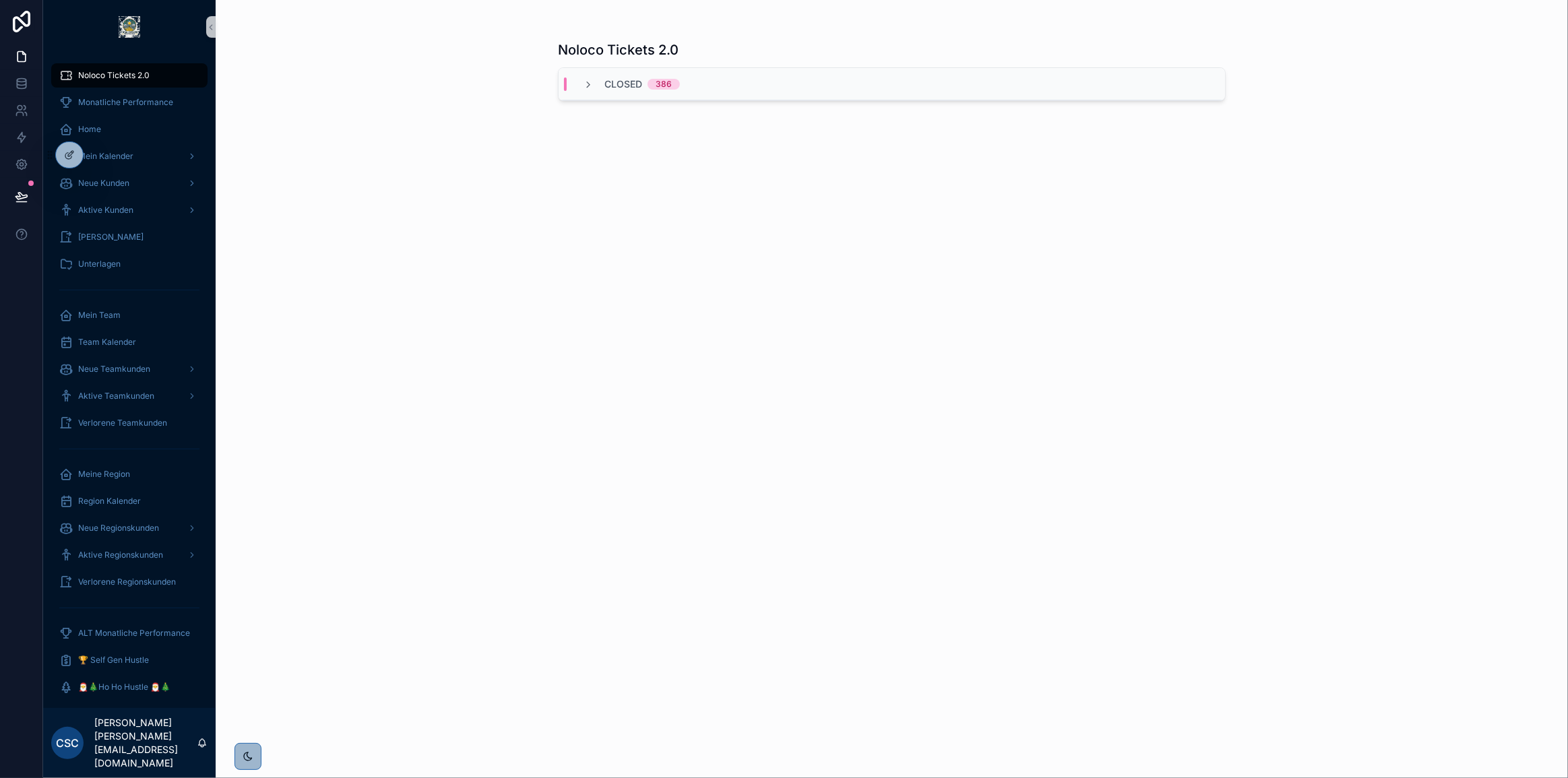
click at [1342, 350] on div "Noloco Tickets 2.0 Closed 386" at bounding box center [891, 389] width 1352 height 778
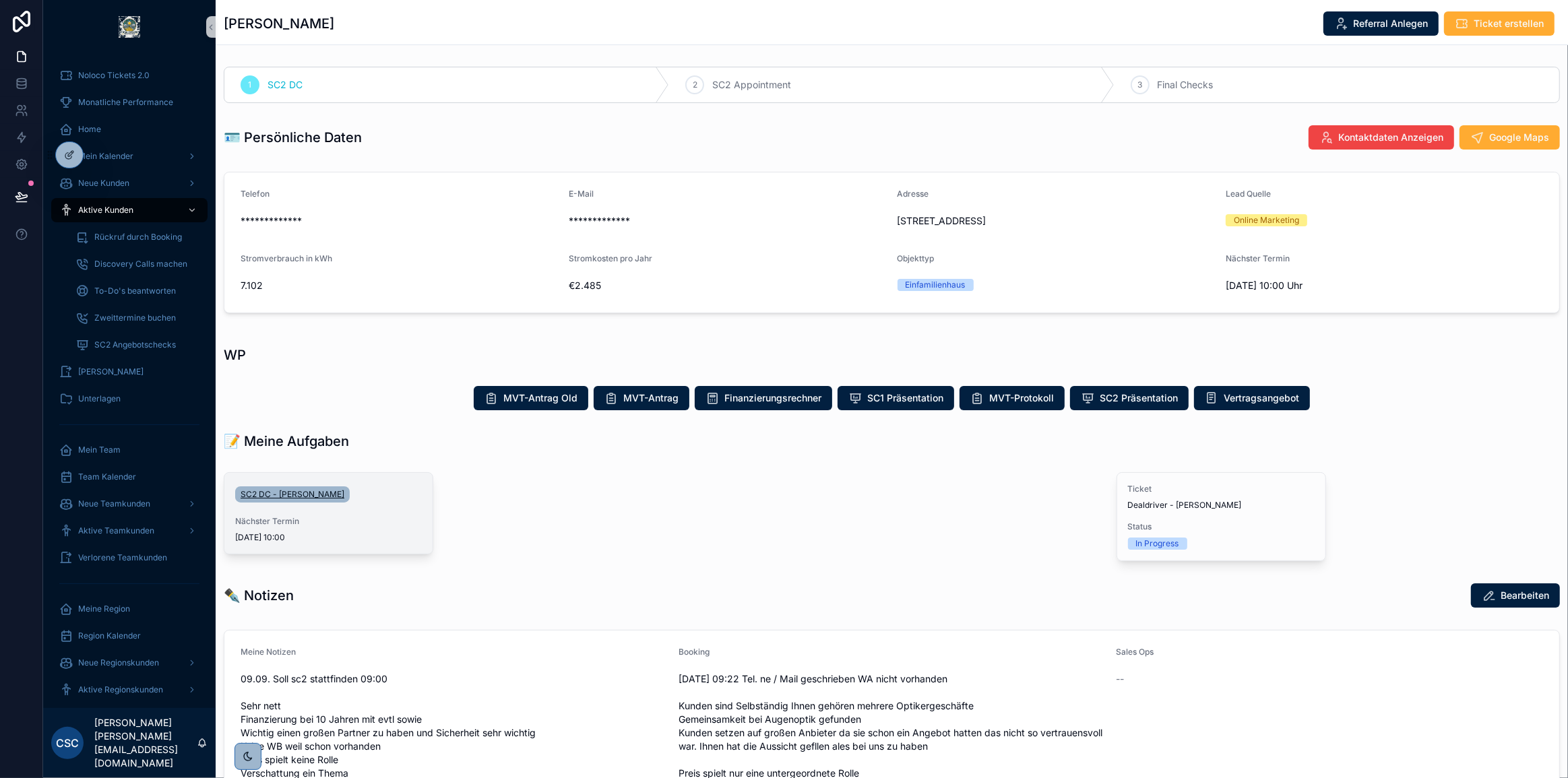
click at [331, 494] on span "SC2 DC - Stephan Schmutzler" at bounding box center [291, 494] width 103 height 11
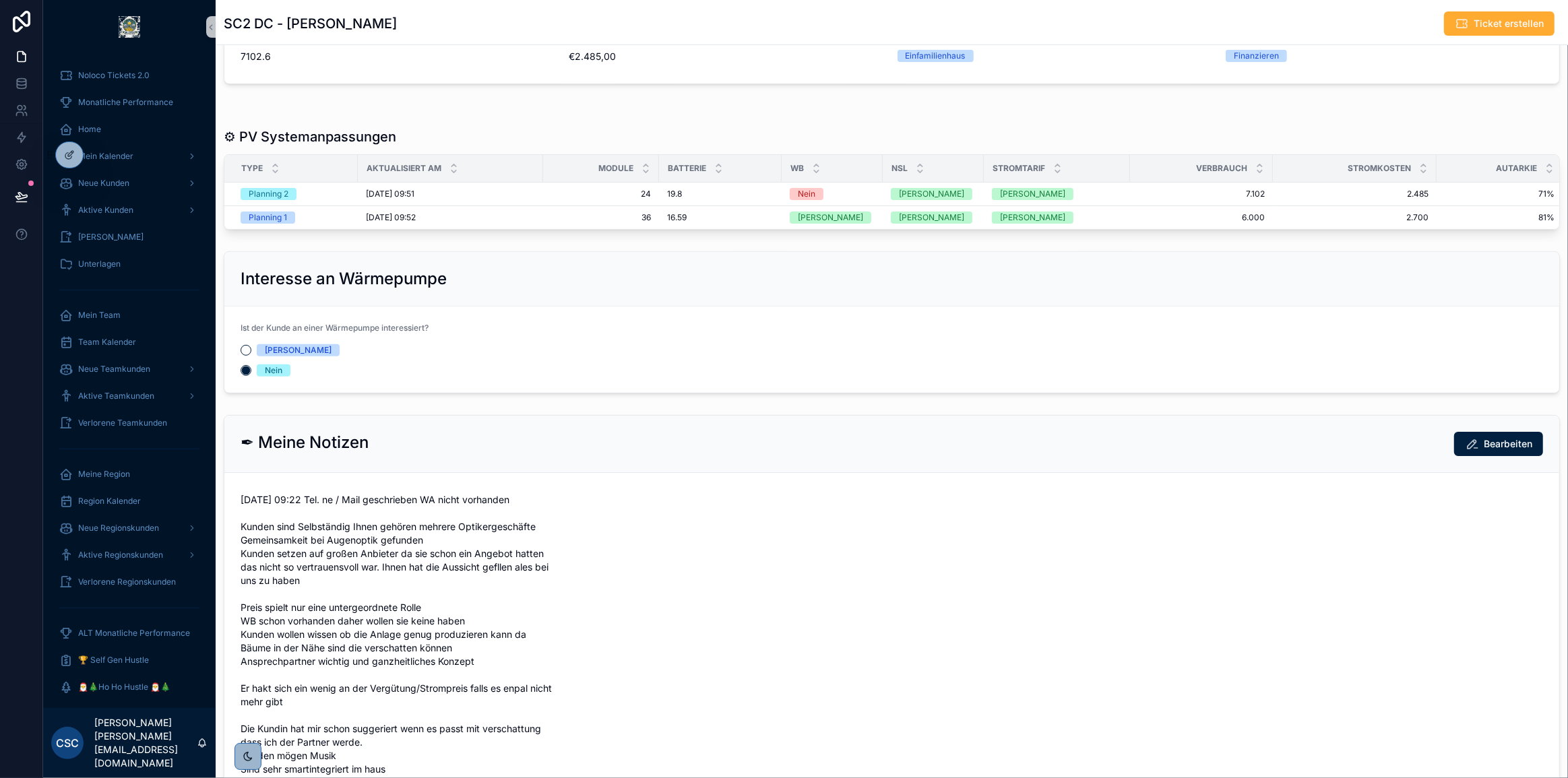
scroll to position [490, 0]
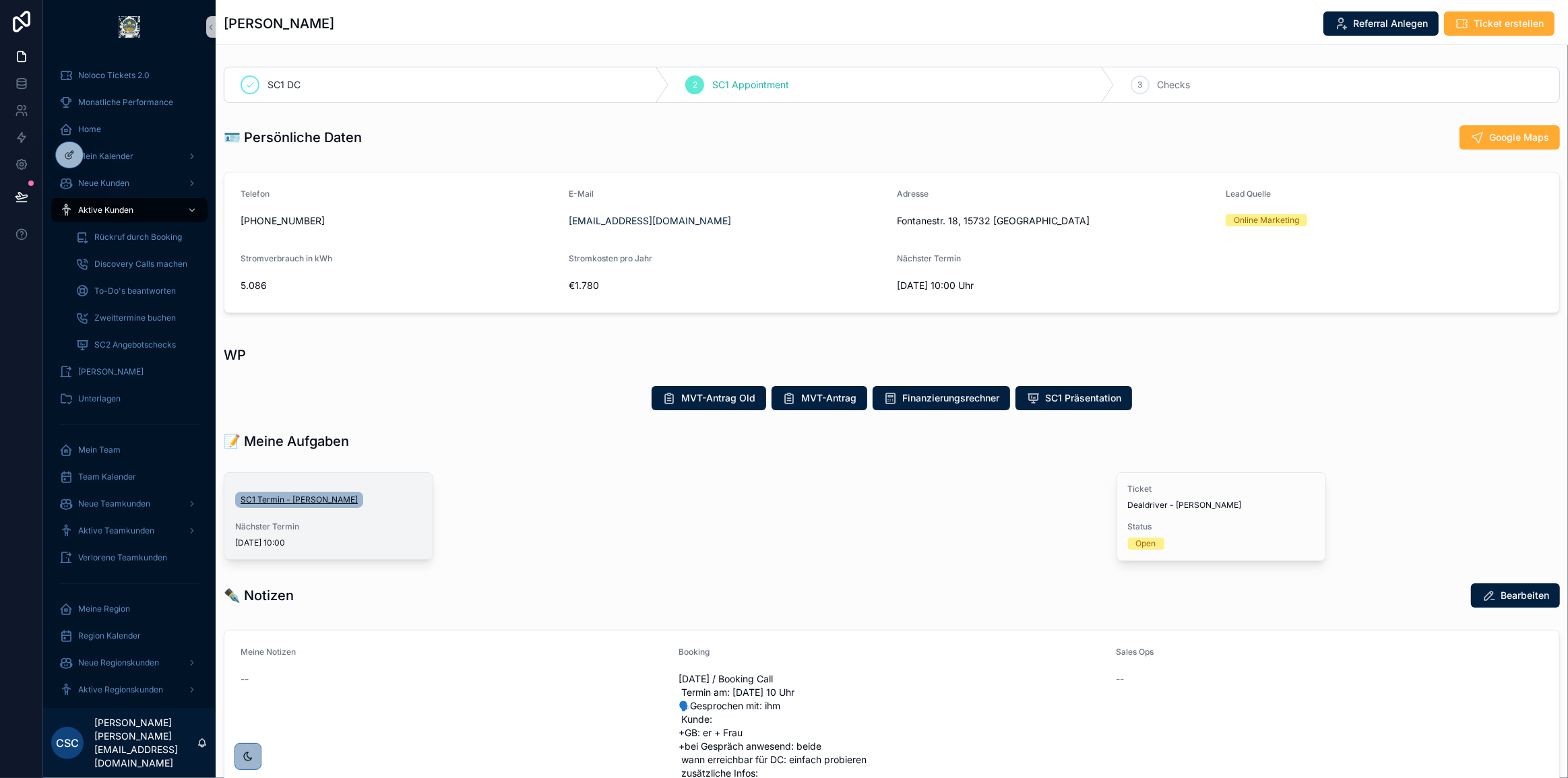
click at [310, 500] on span "SC1 Termin - Uwe Geilfuß" at bounding box center [299, 499] width 117 height 11
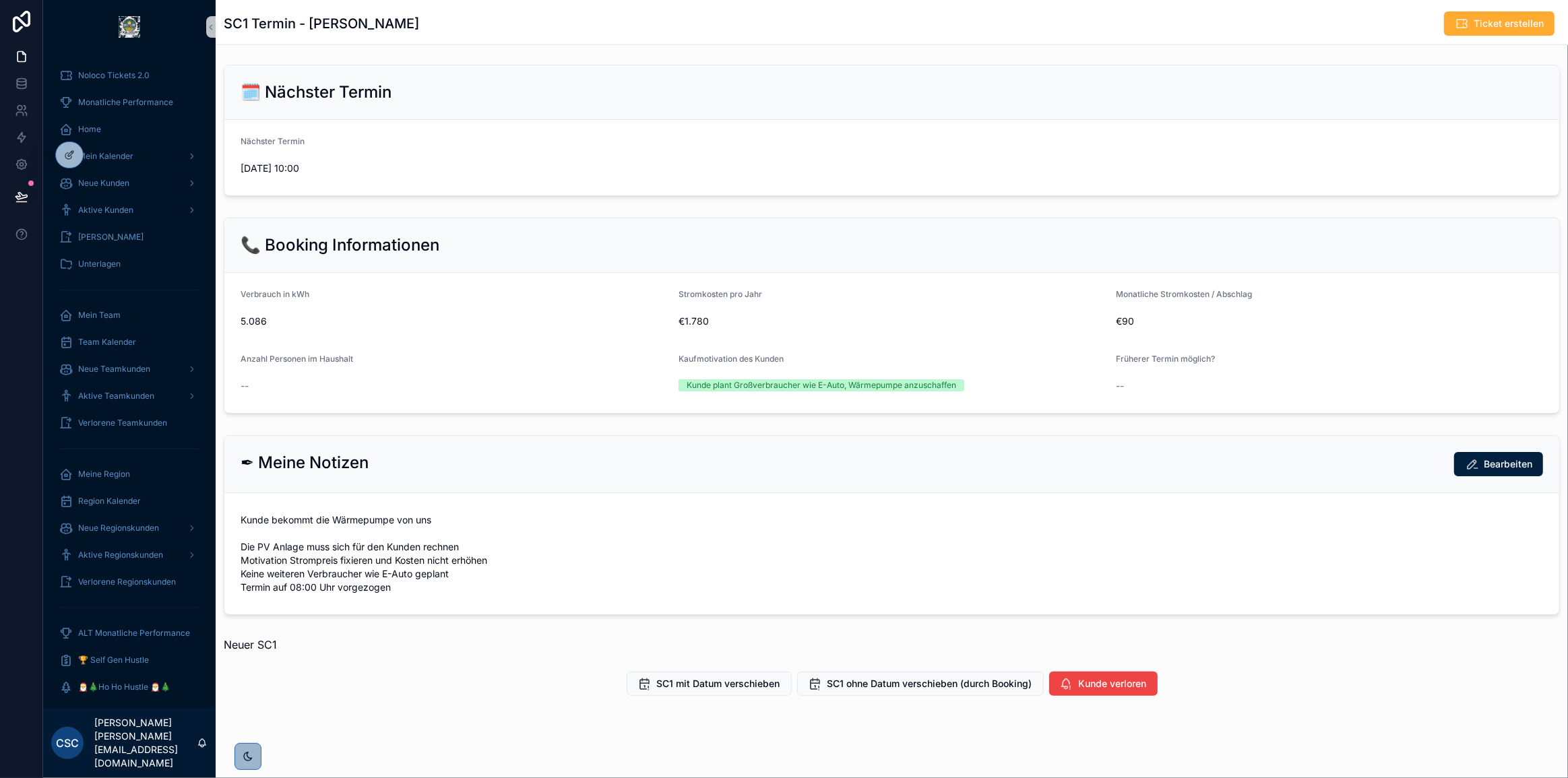
scroll to position [211, 0]
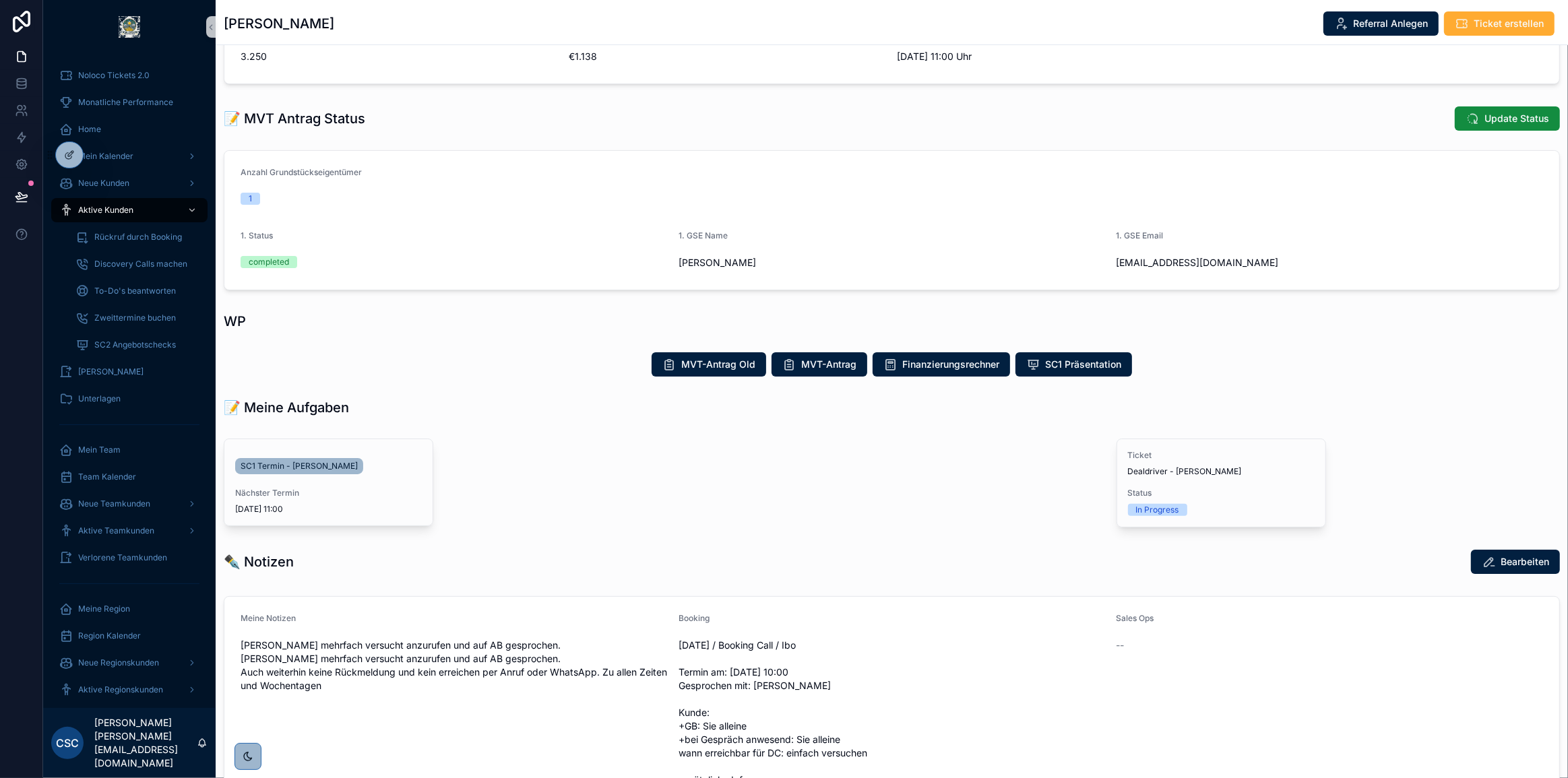
scroll to position [194, 0]
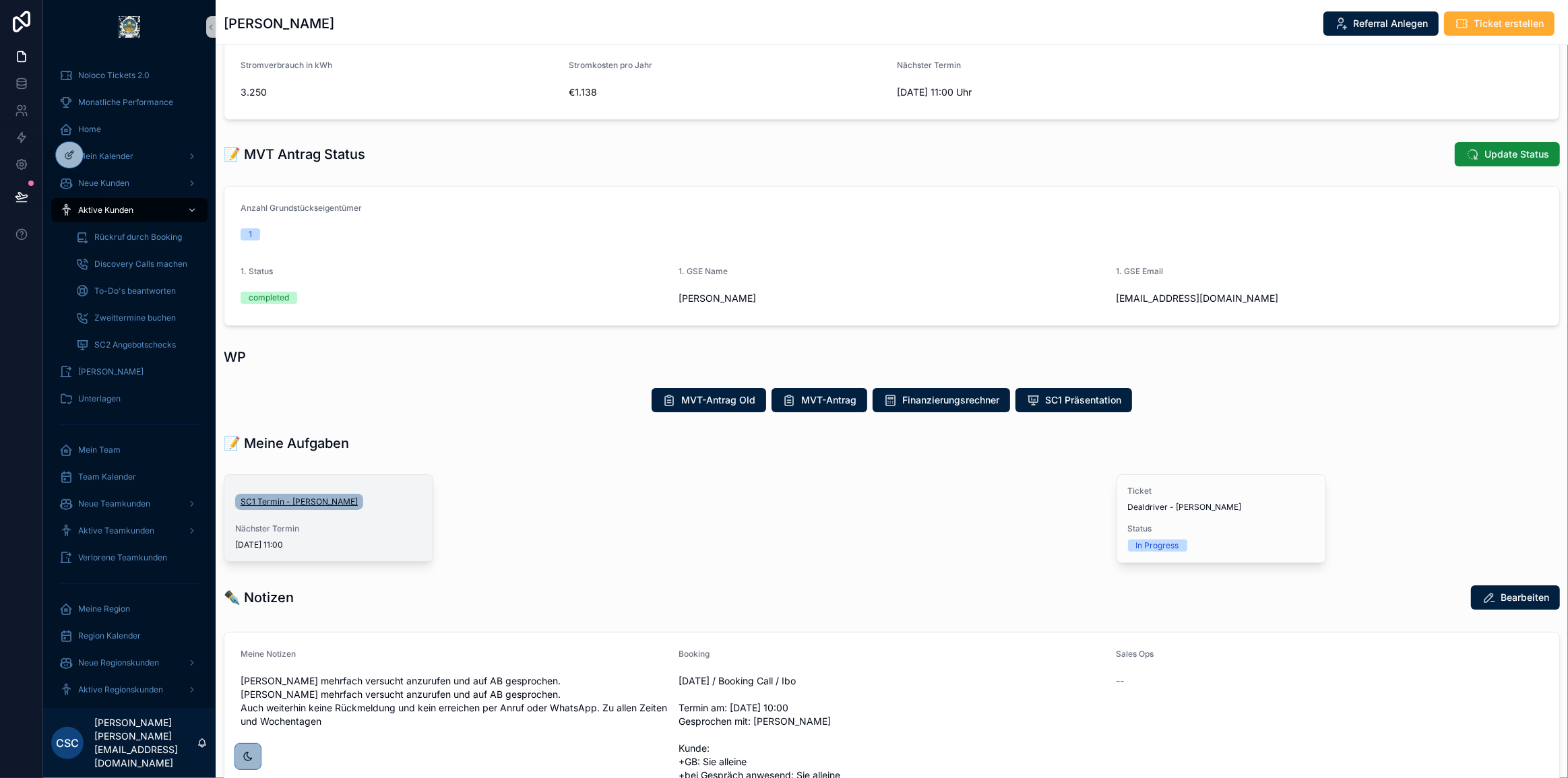
click at [307, 502] on span "SC1 Termin - [PERSON_NAME]" at bounding box center [299, 501] width 117 height 11
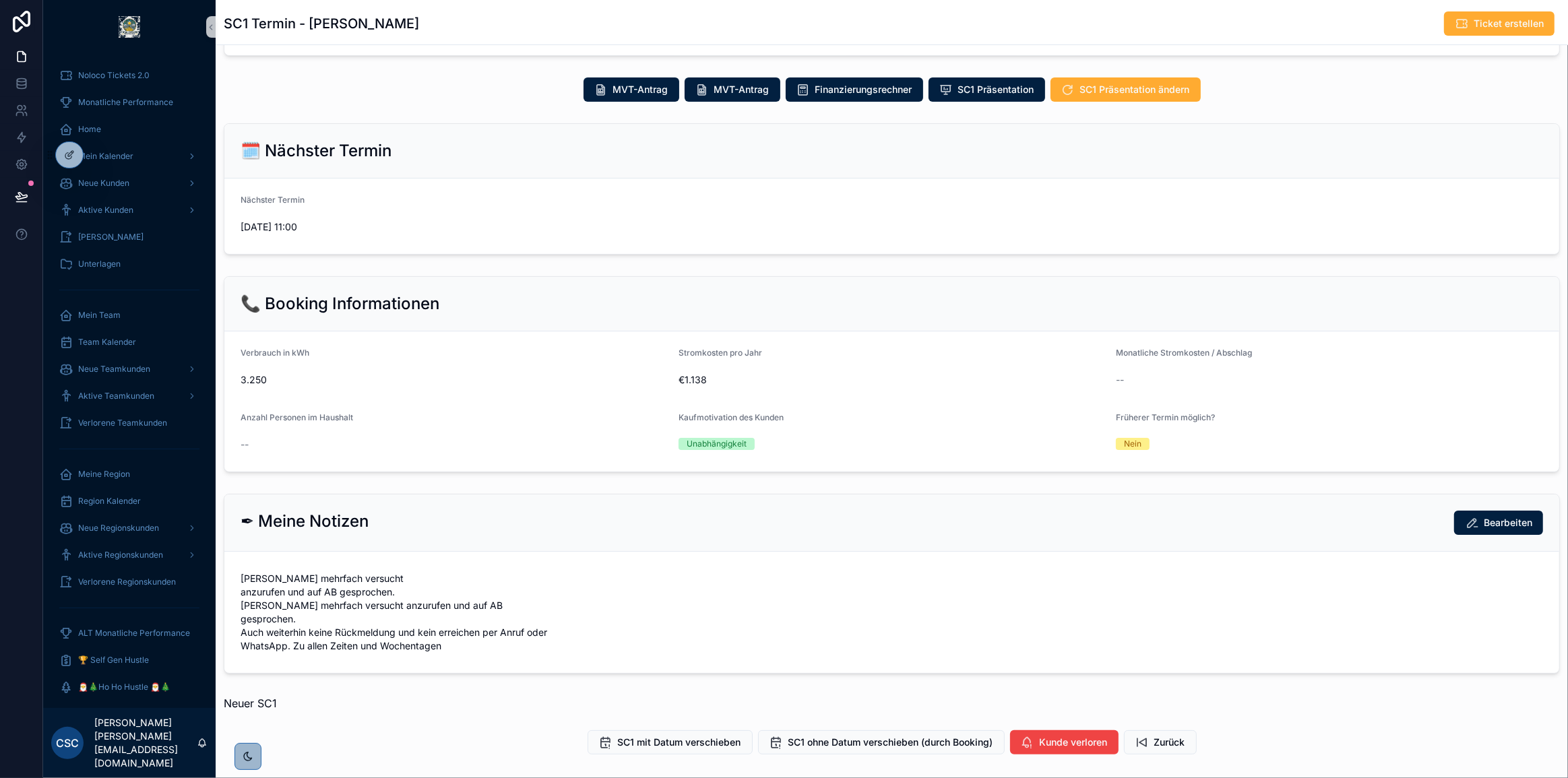
scroll to position [203, 0]
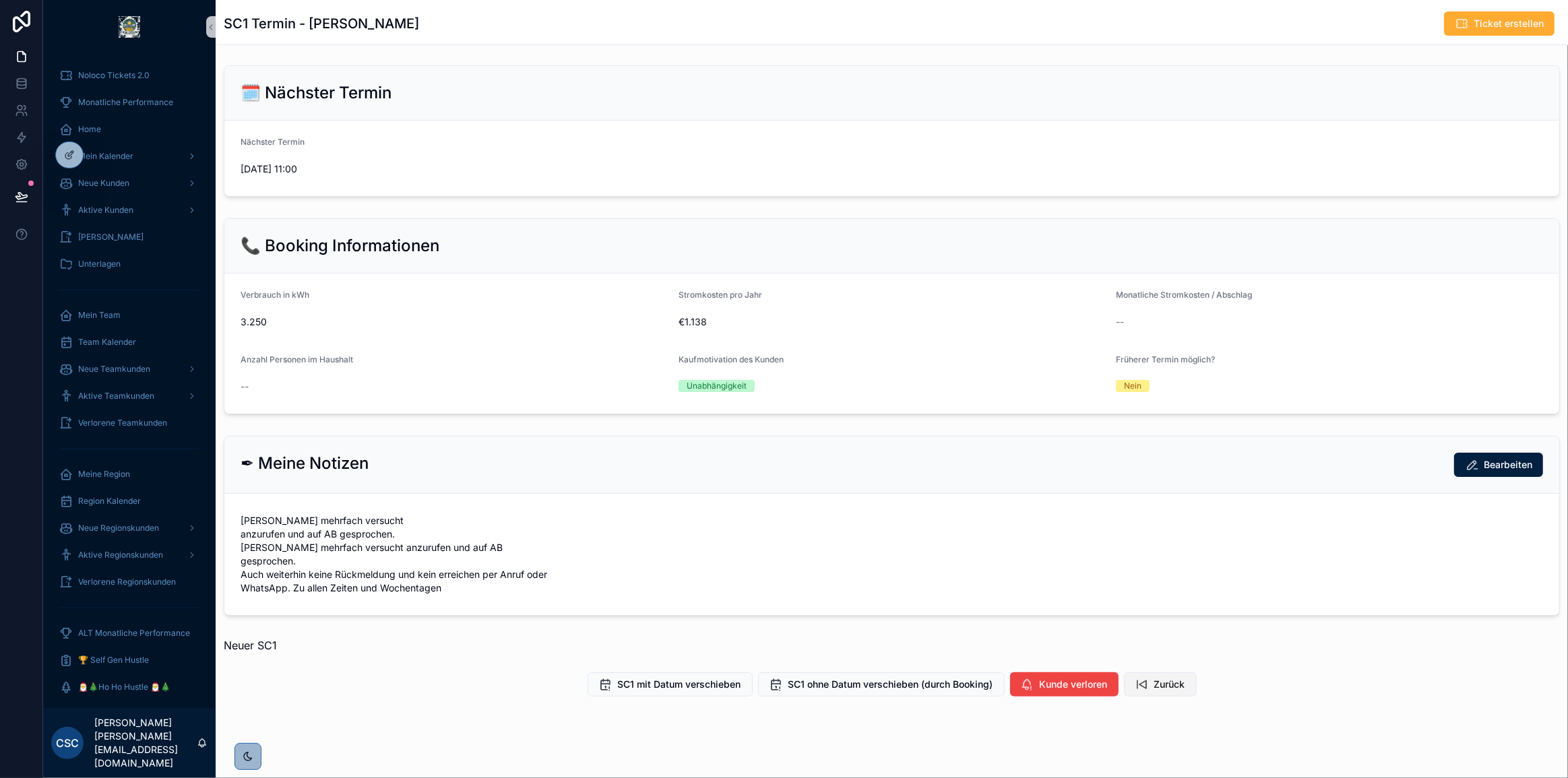
click at [1169, 678] on span "Zurück" at bounding box center [1170, 684] width 31 height 14
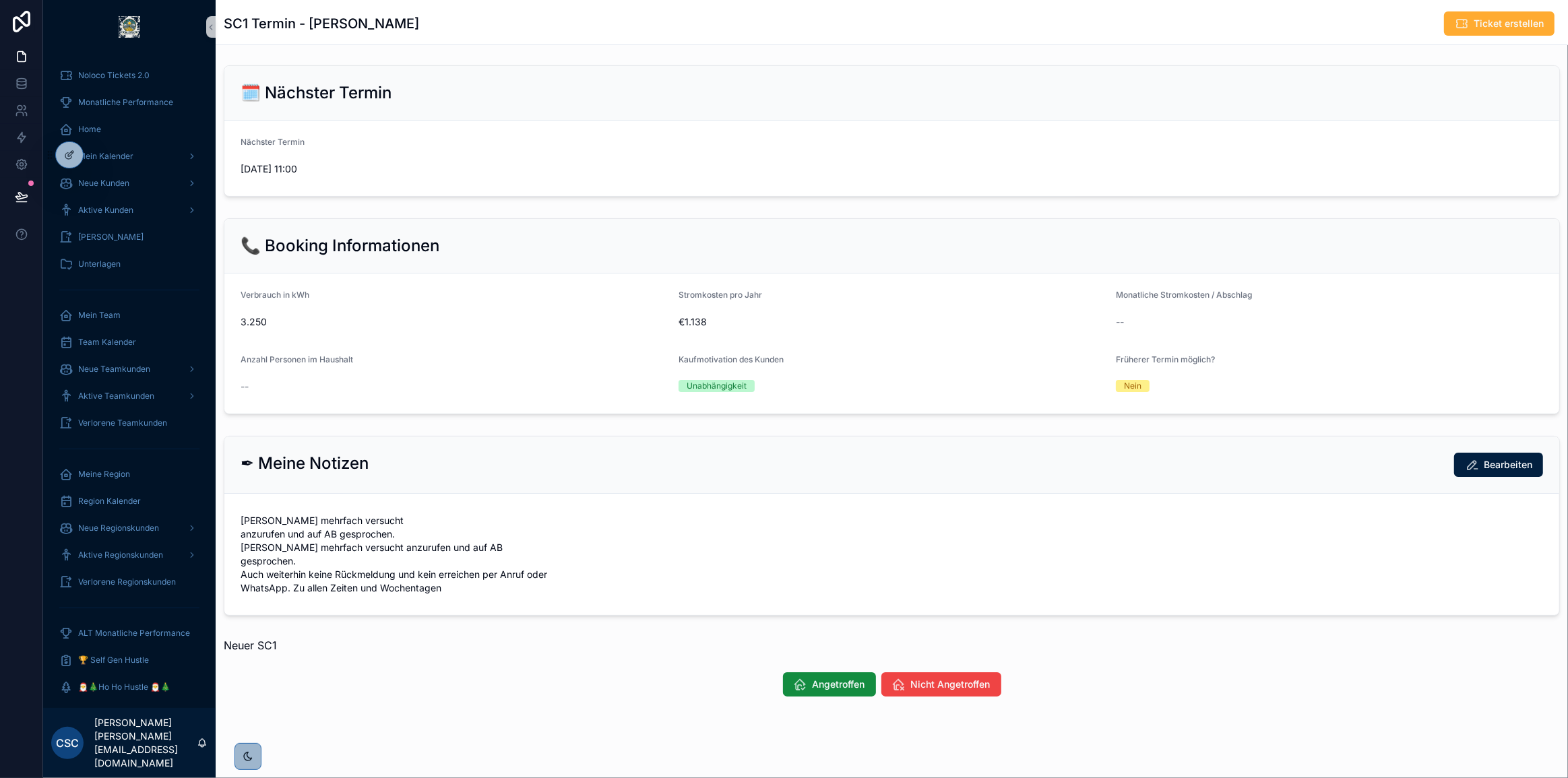
scroll to position [184, 0]
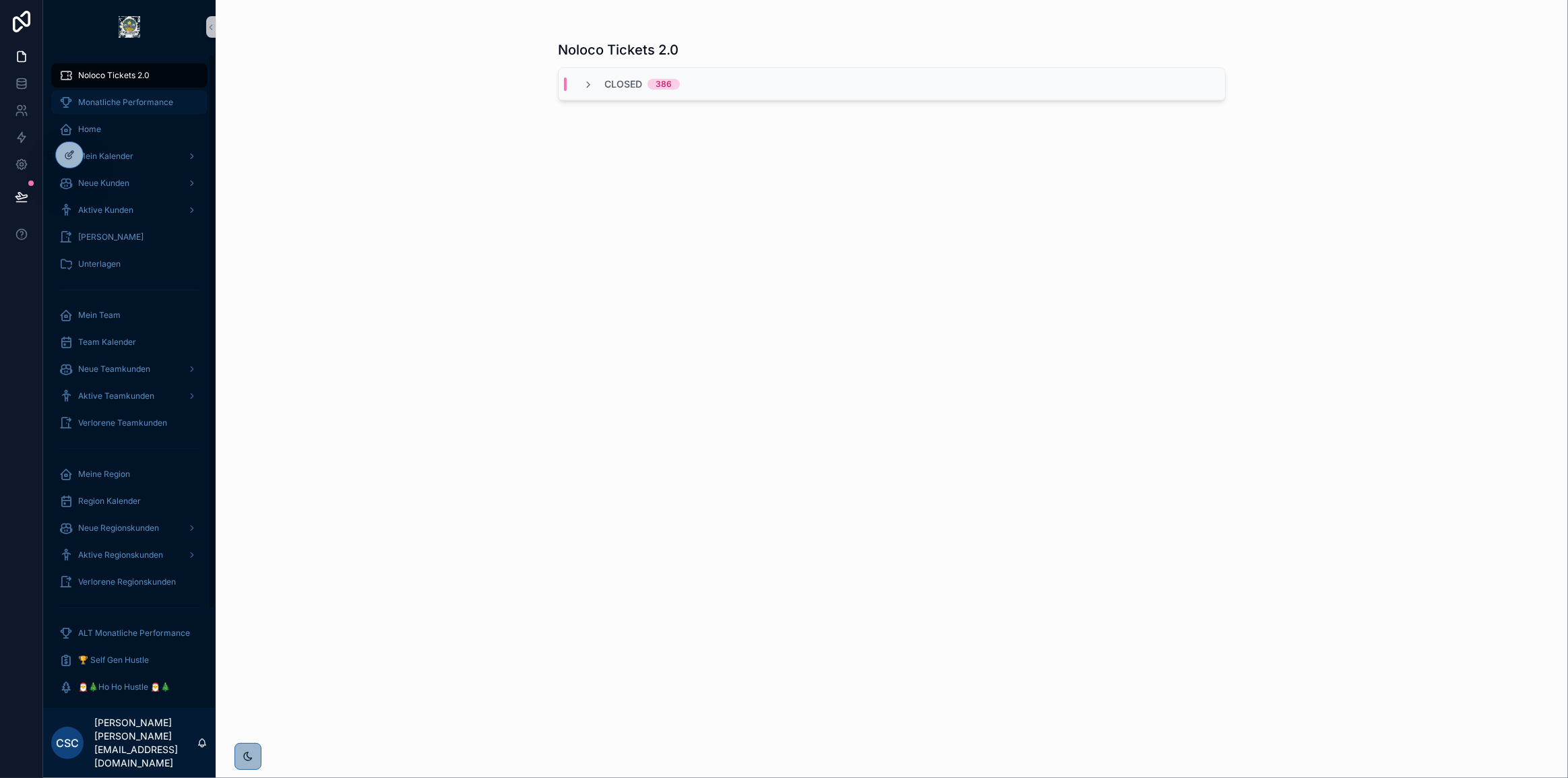
click at [128, 101] on span "Monatliche Performance" at bounding box center [125, 102] width 95 height 11
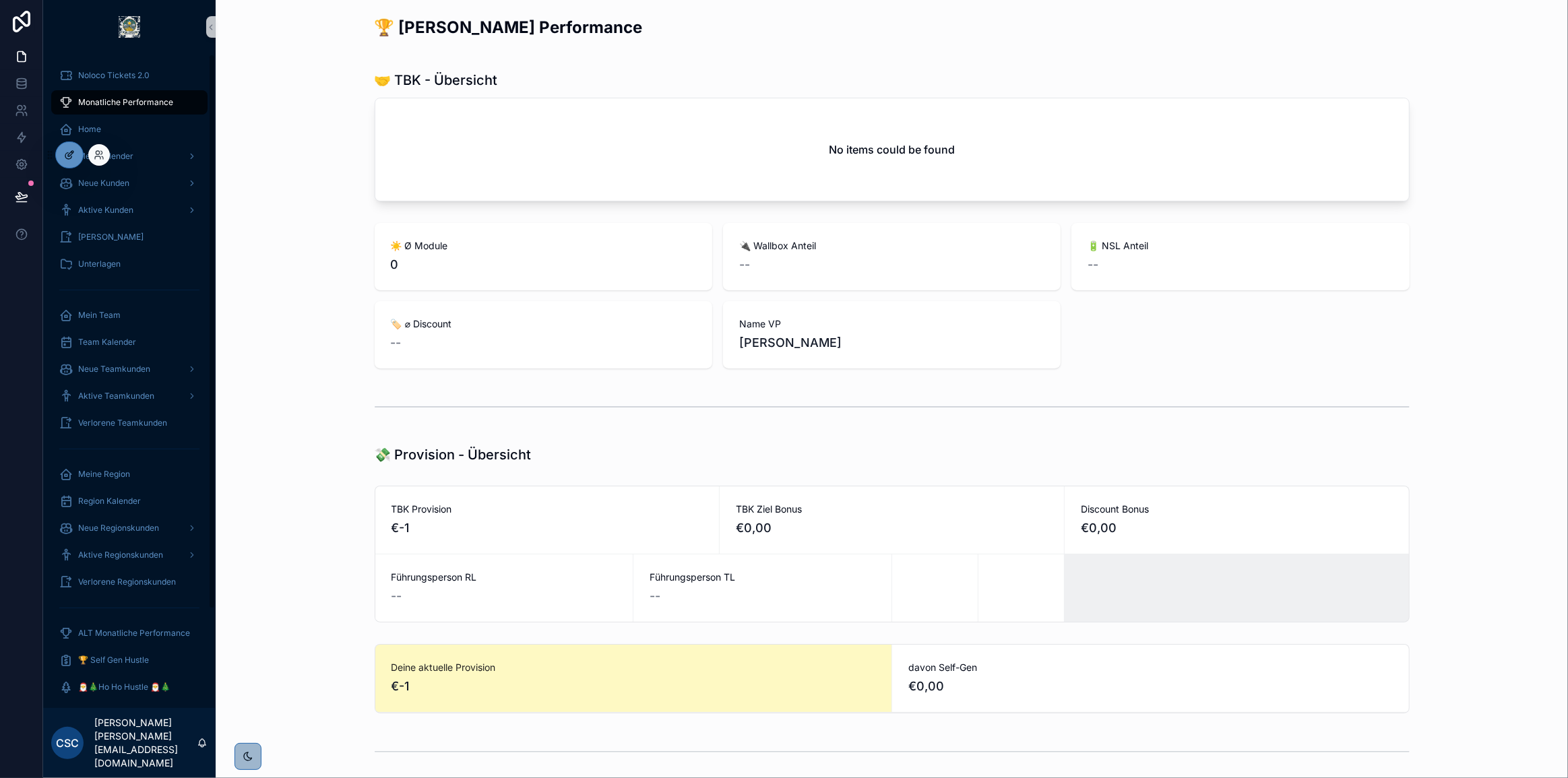
click at [70, 147] on div at bounding box center [69, 155] width 27 height 25
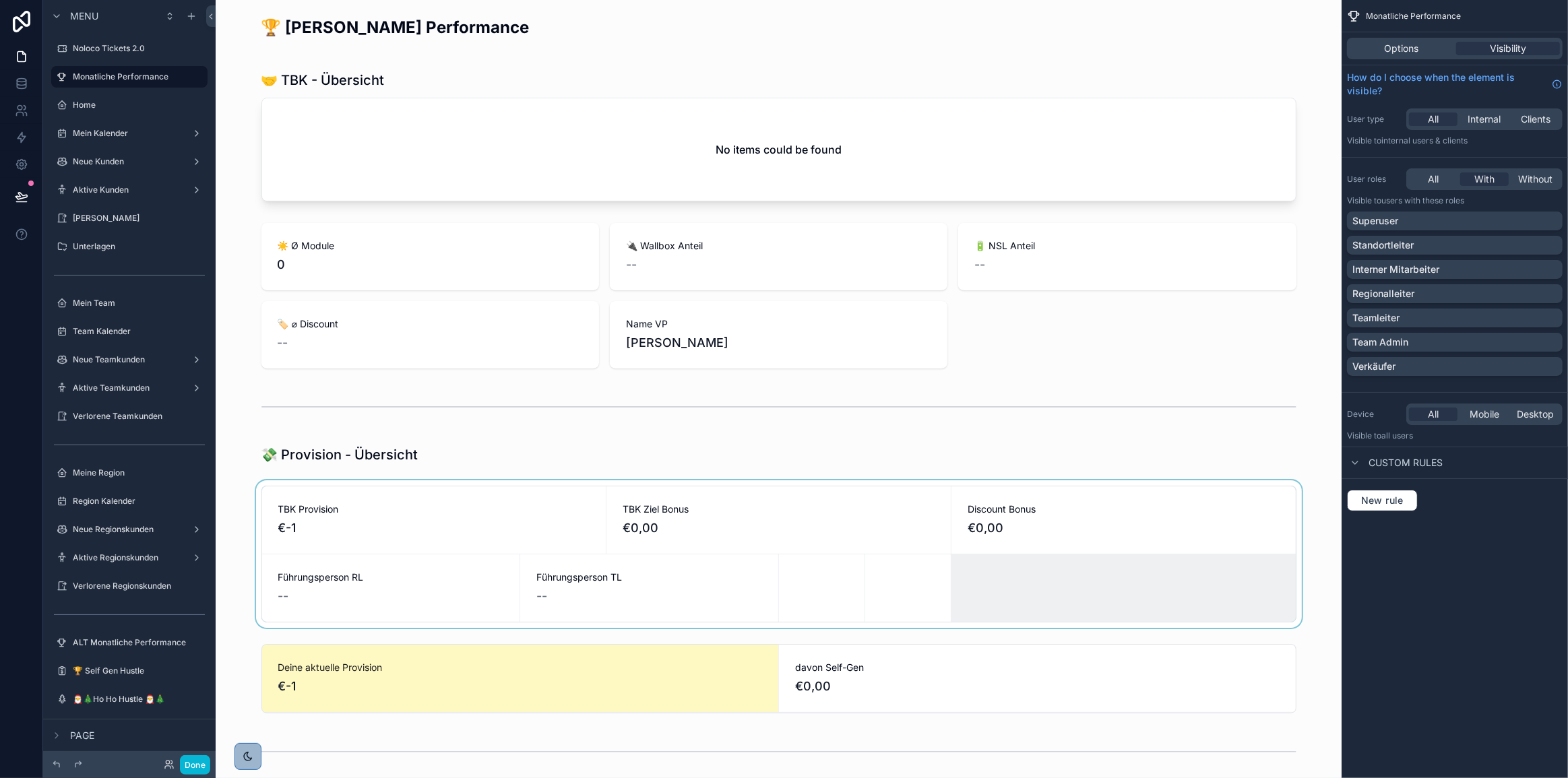
click at [1011, 572] on div "scrollable content" at bounding box center [778, 553] width 1104 height 147
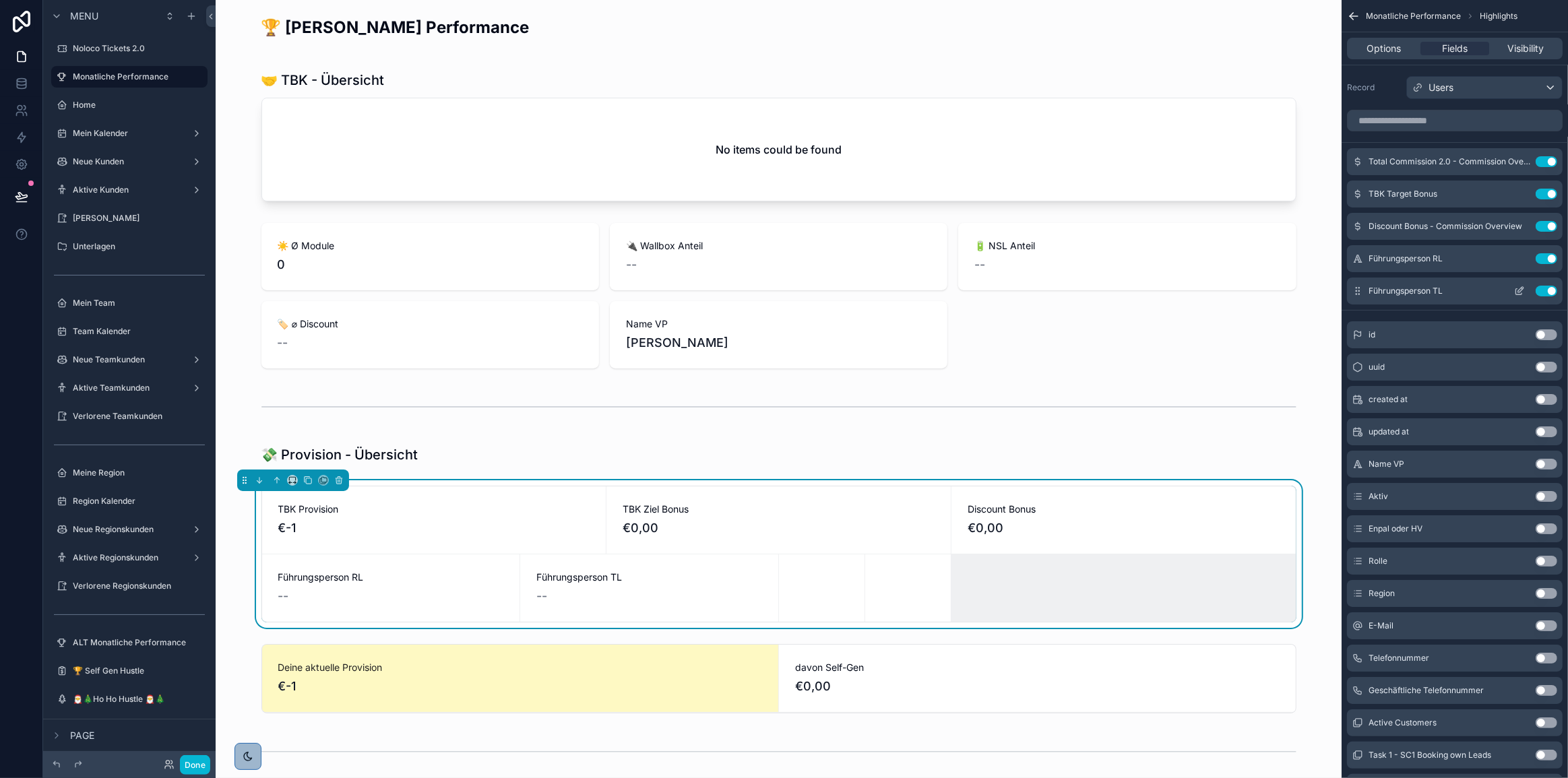
click at [1549, 290] on button "Use setting" at bounding box center [1546, 291] width 21 height 11
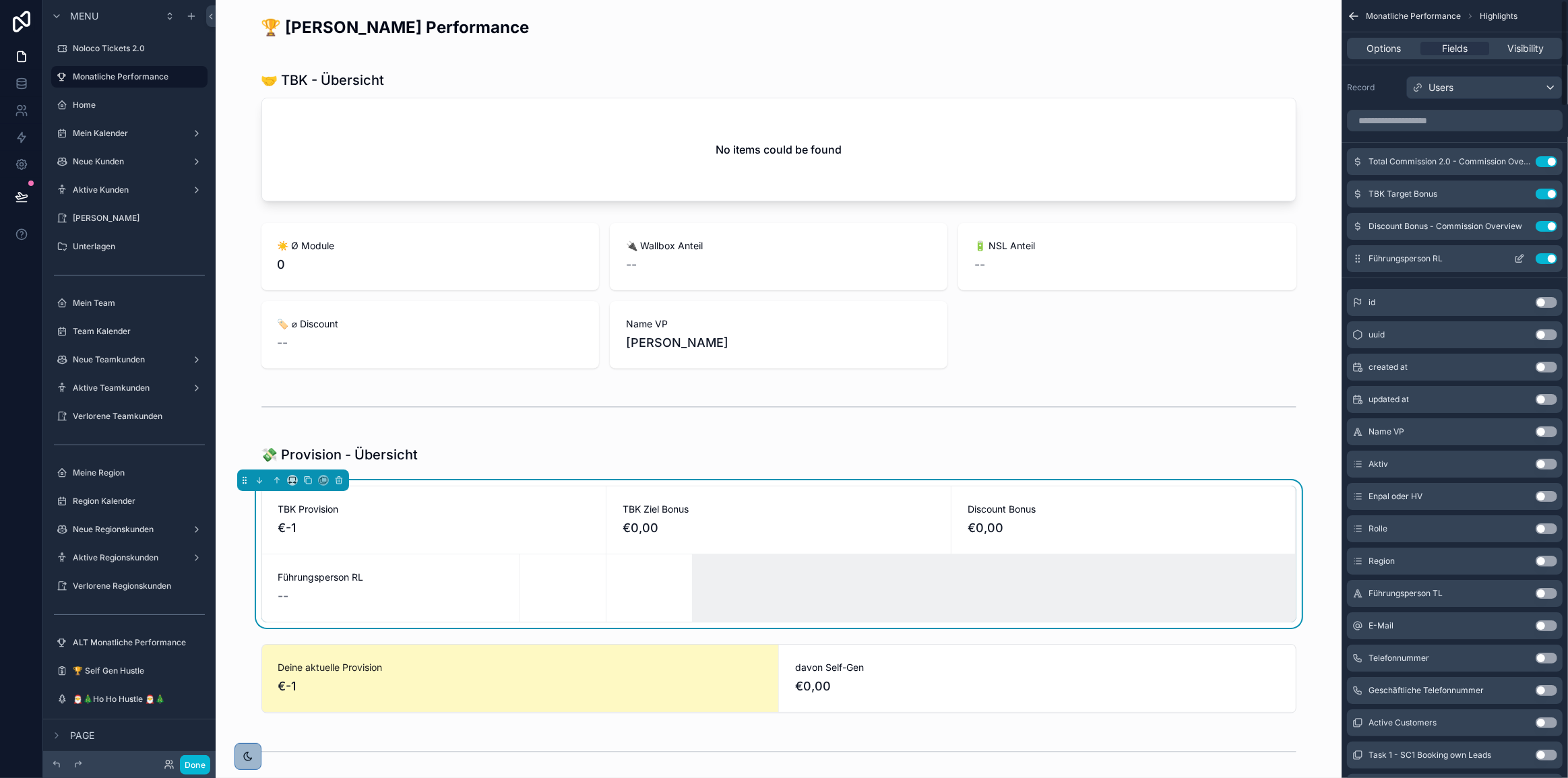
click at [1548, 256] on button "Use setting" at bounding box center [1546, 258] width 21 height 11
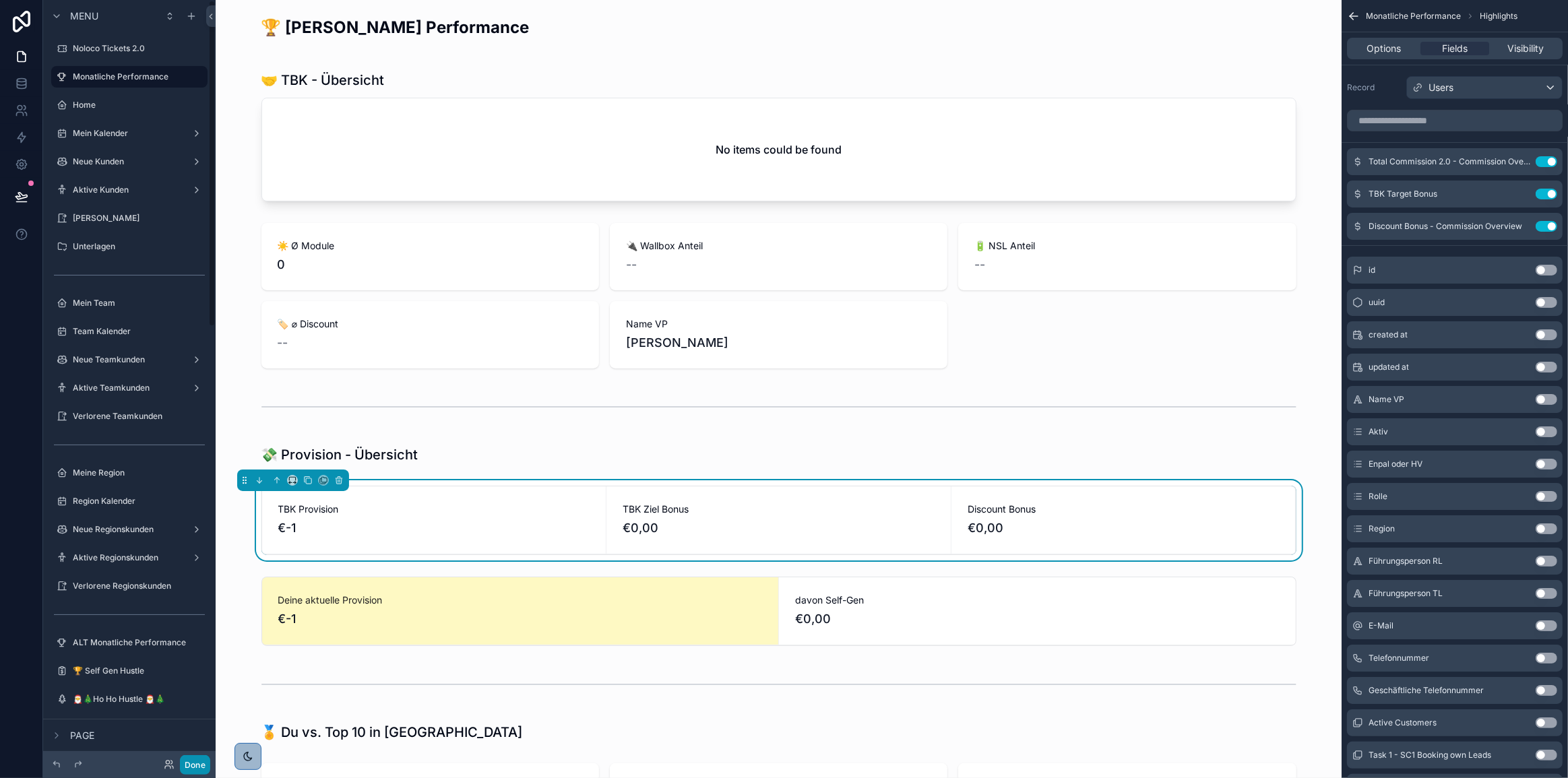
click at [188, 761] on button "Done" at bounding box center [195, 765] width 30 height 20
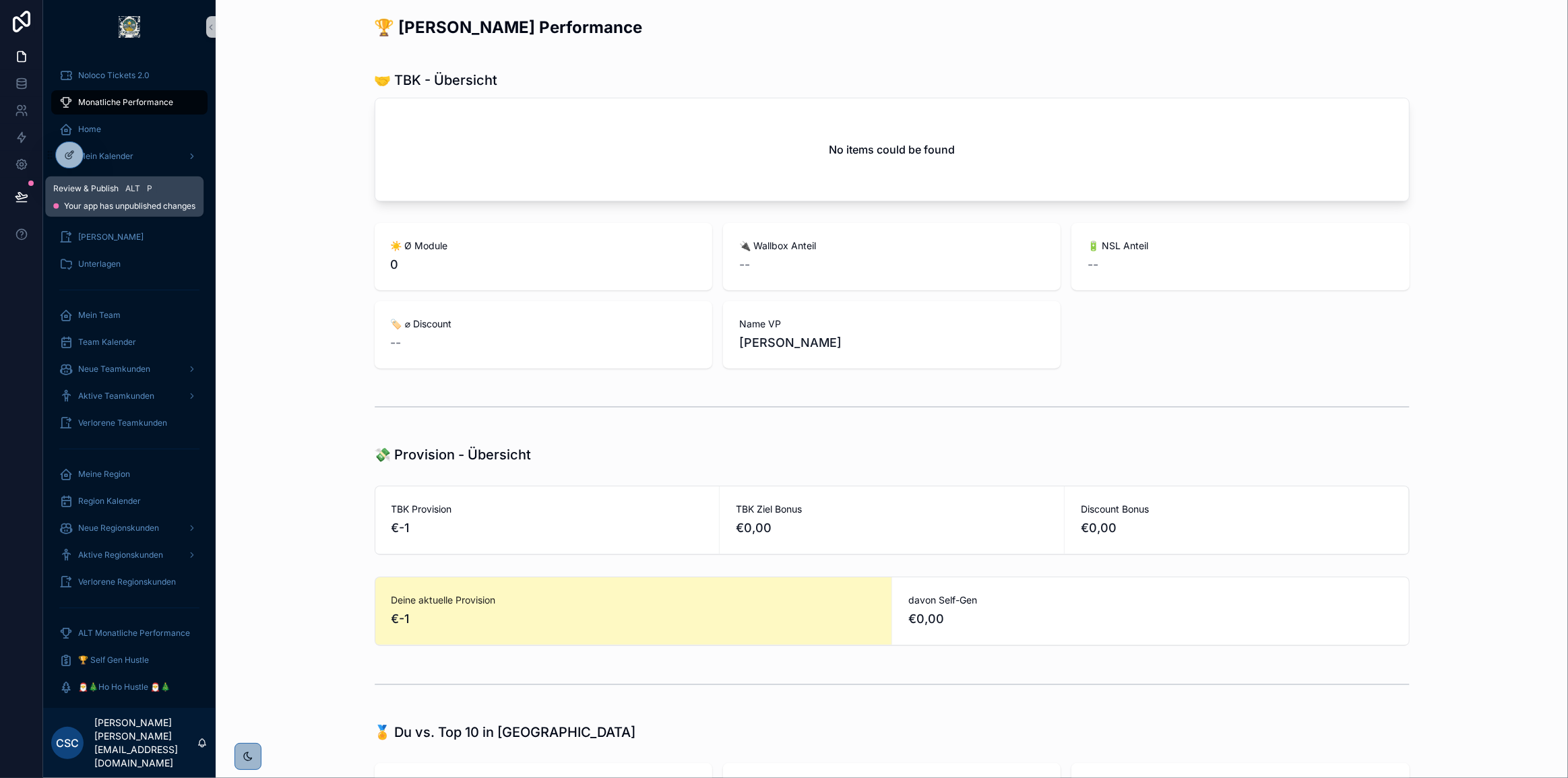
click at [16, 197] on icon at bounding box center [21, 196] width 11 height 7
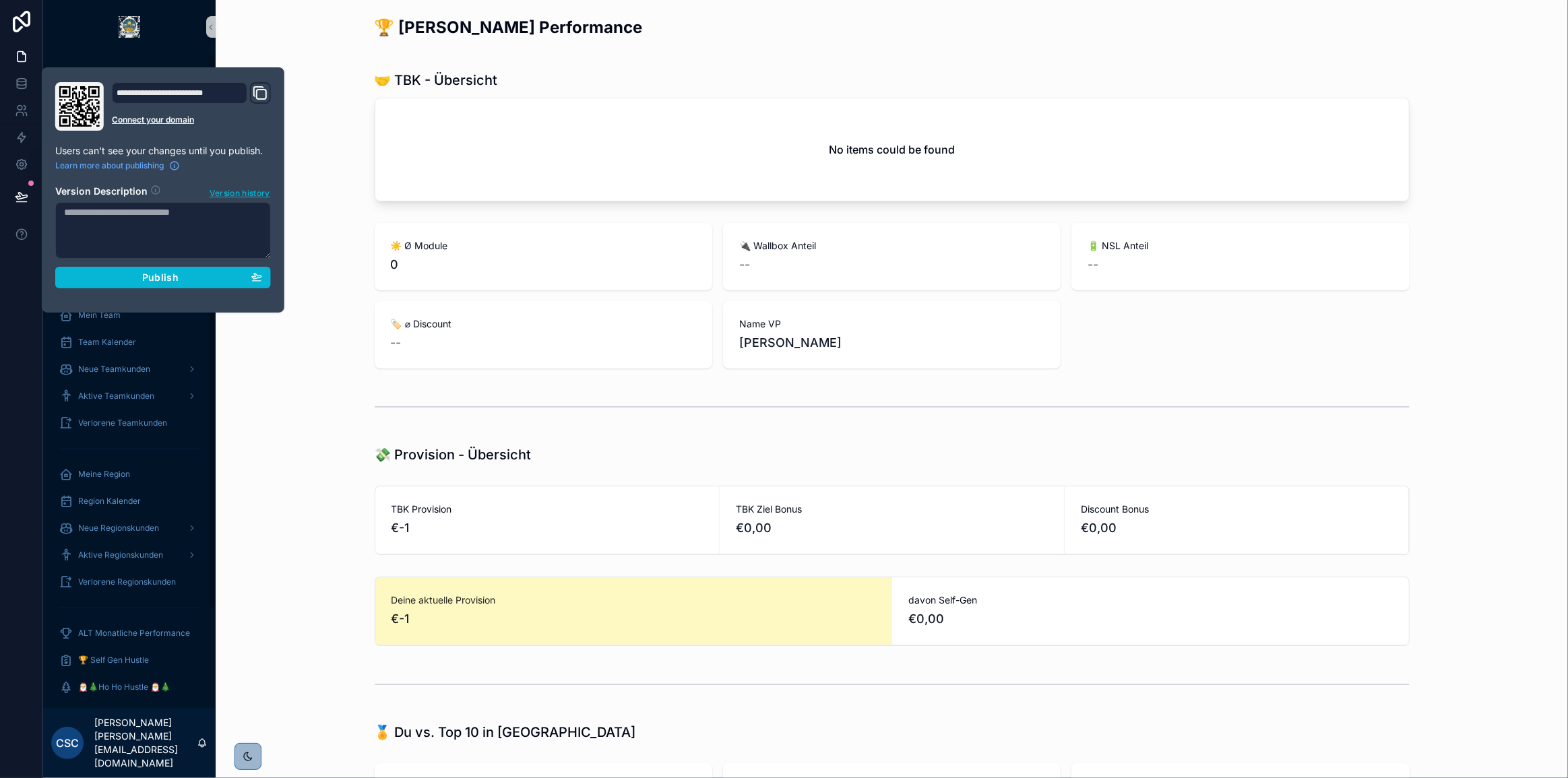
click at [316, 404] on div "scrollable content" at bounding box center [891, 407] width 1330 height 45
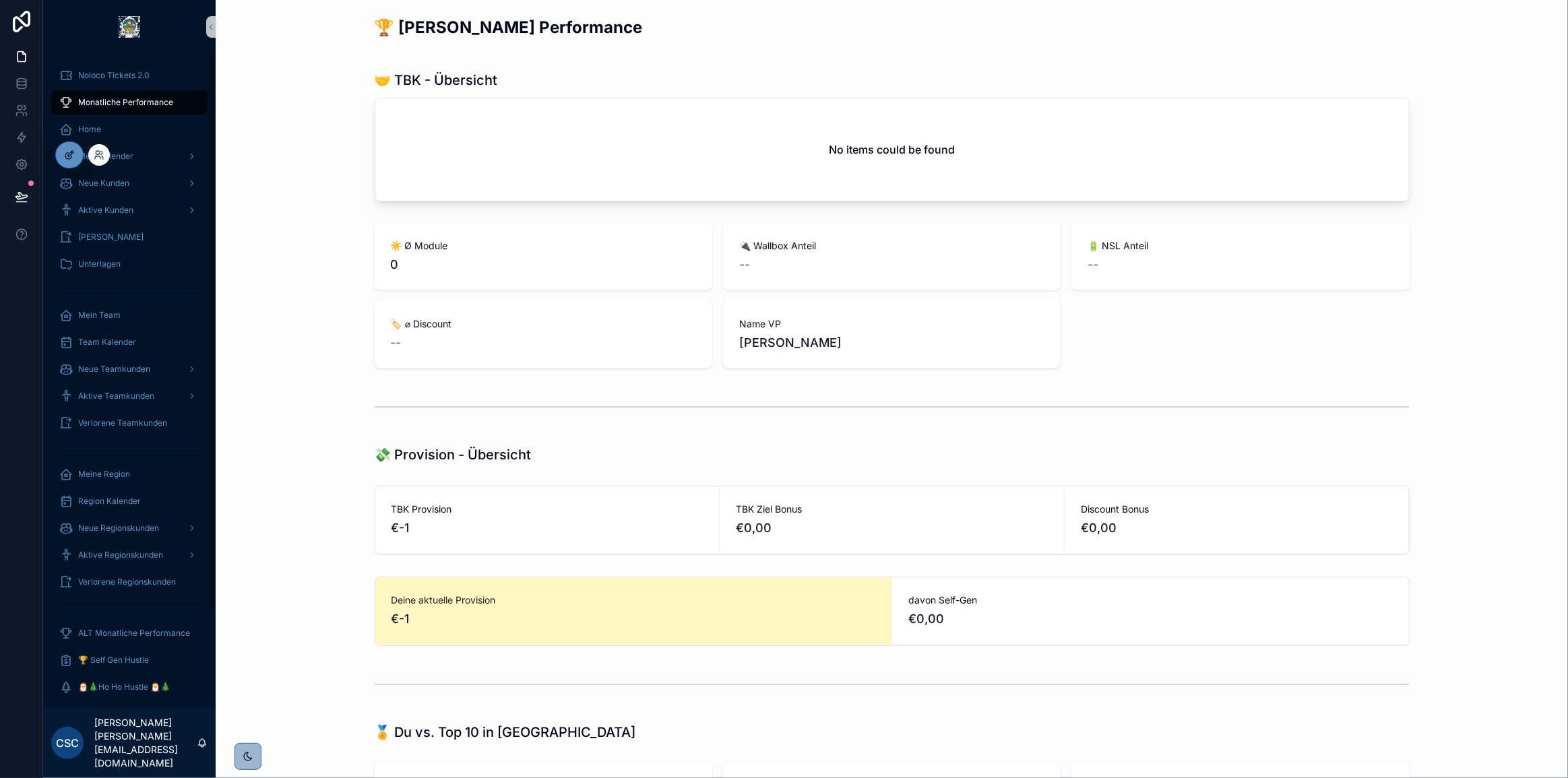
click at [63, 151] on div at bounding box center [69, 155] width 27 height 25
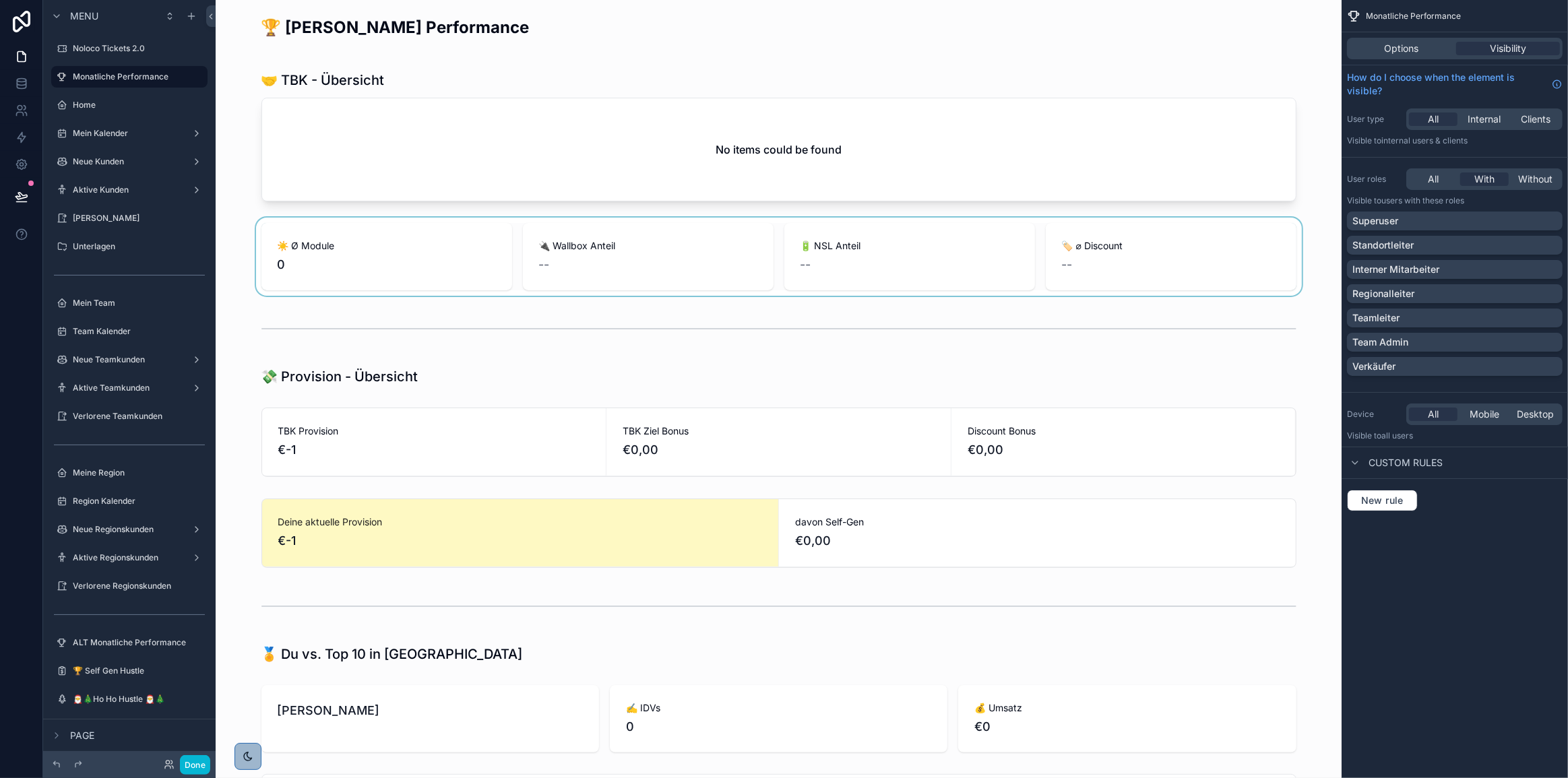
click at [926, 255] on div "scrollable content" at bounding box center [778, 256] width 1104 height 78
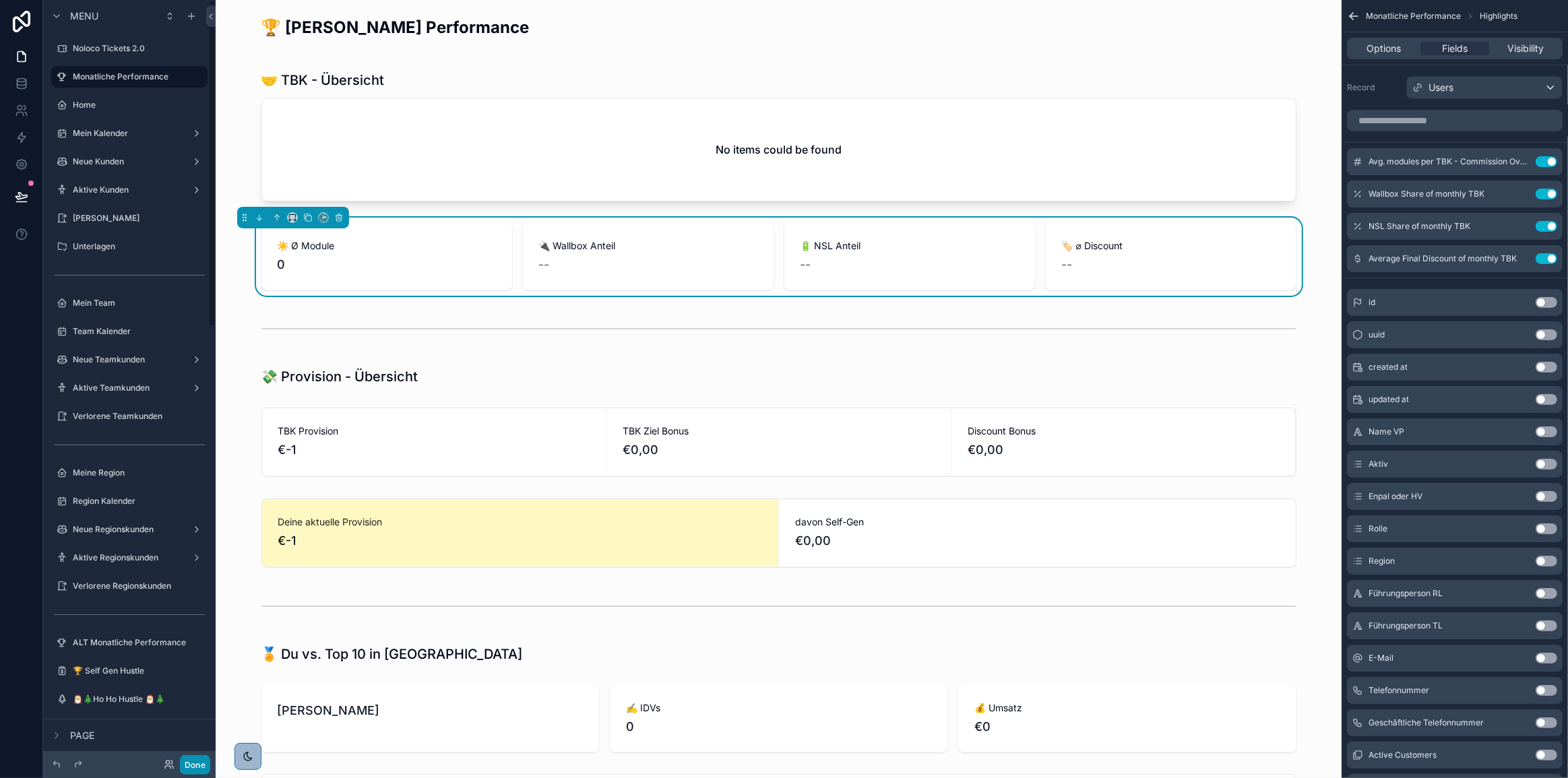
click at [201, 759] on button "Done" at bounding box center [195, 765] width 30 height 20
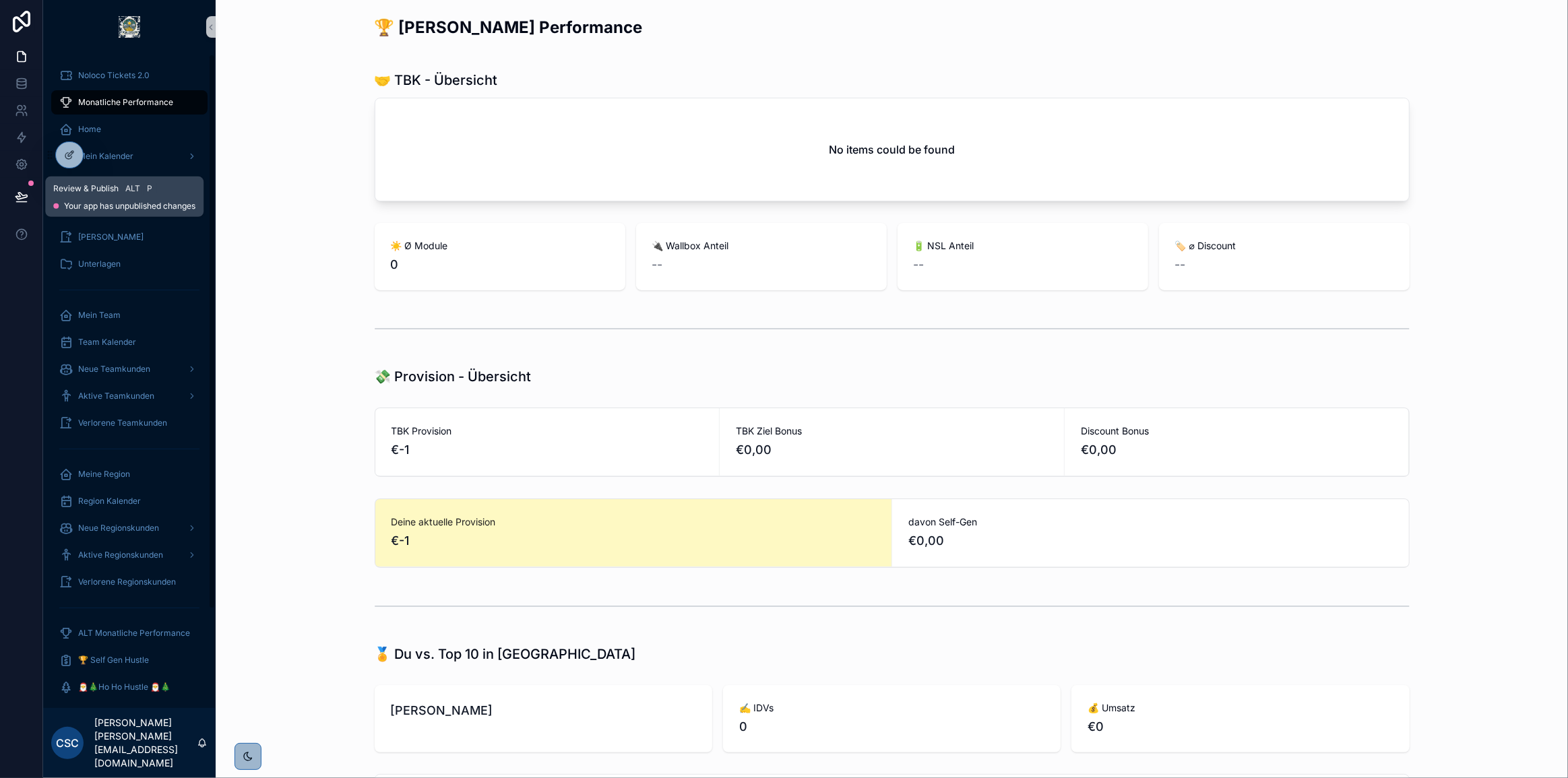
click at [18, 194] on icon at bounding box center [21, 196] width 14 height 14
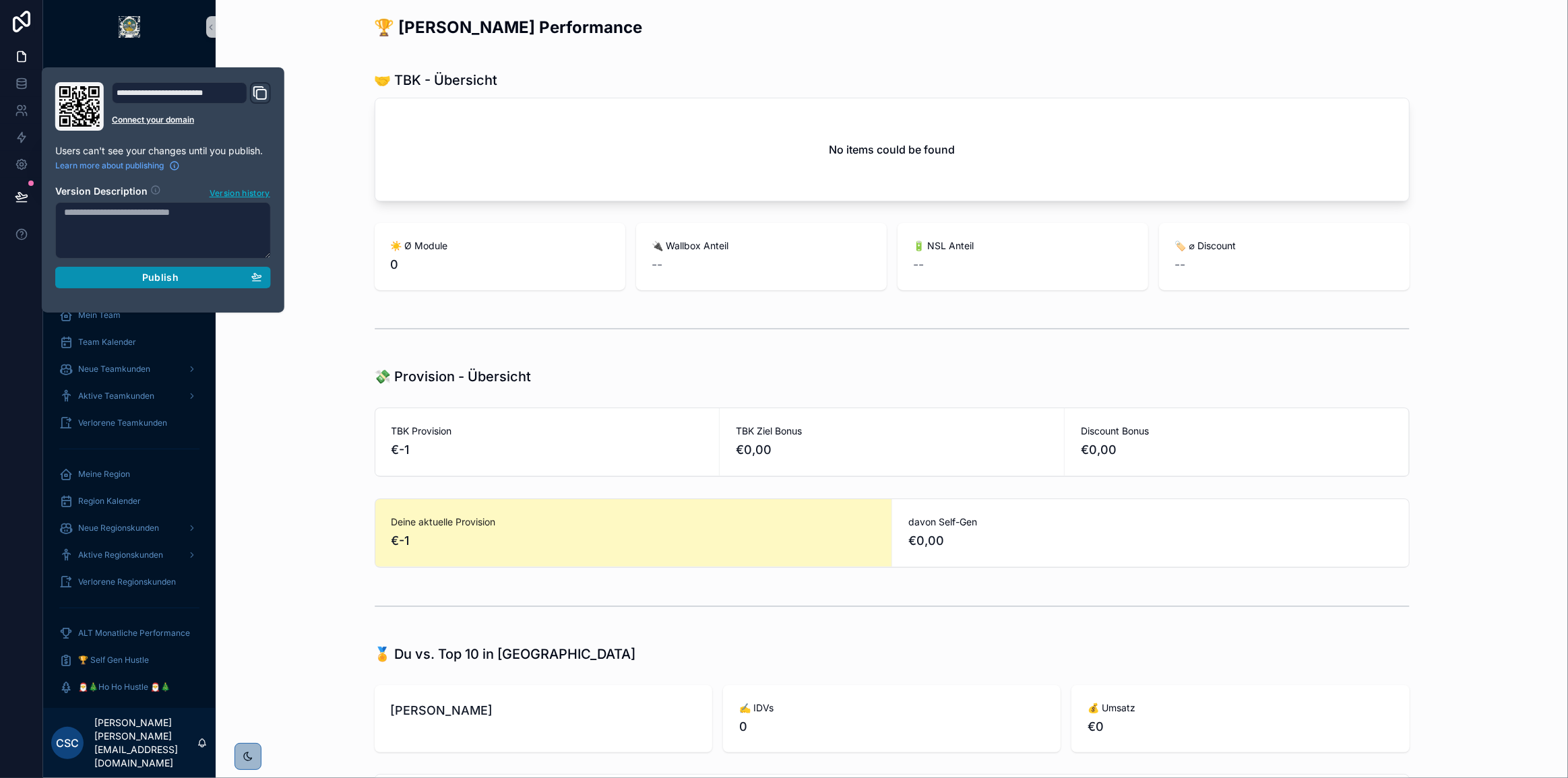
click at [161, 275] on span "Publish" at bounding box center [160, 278] width 37 height 12
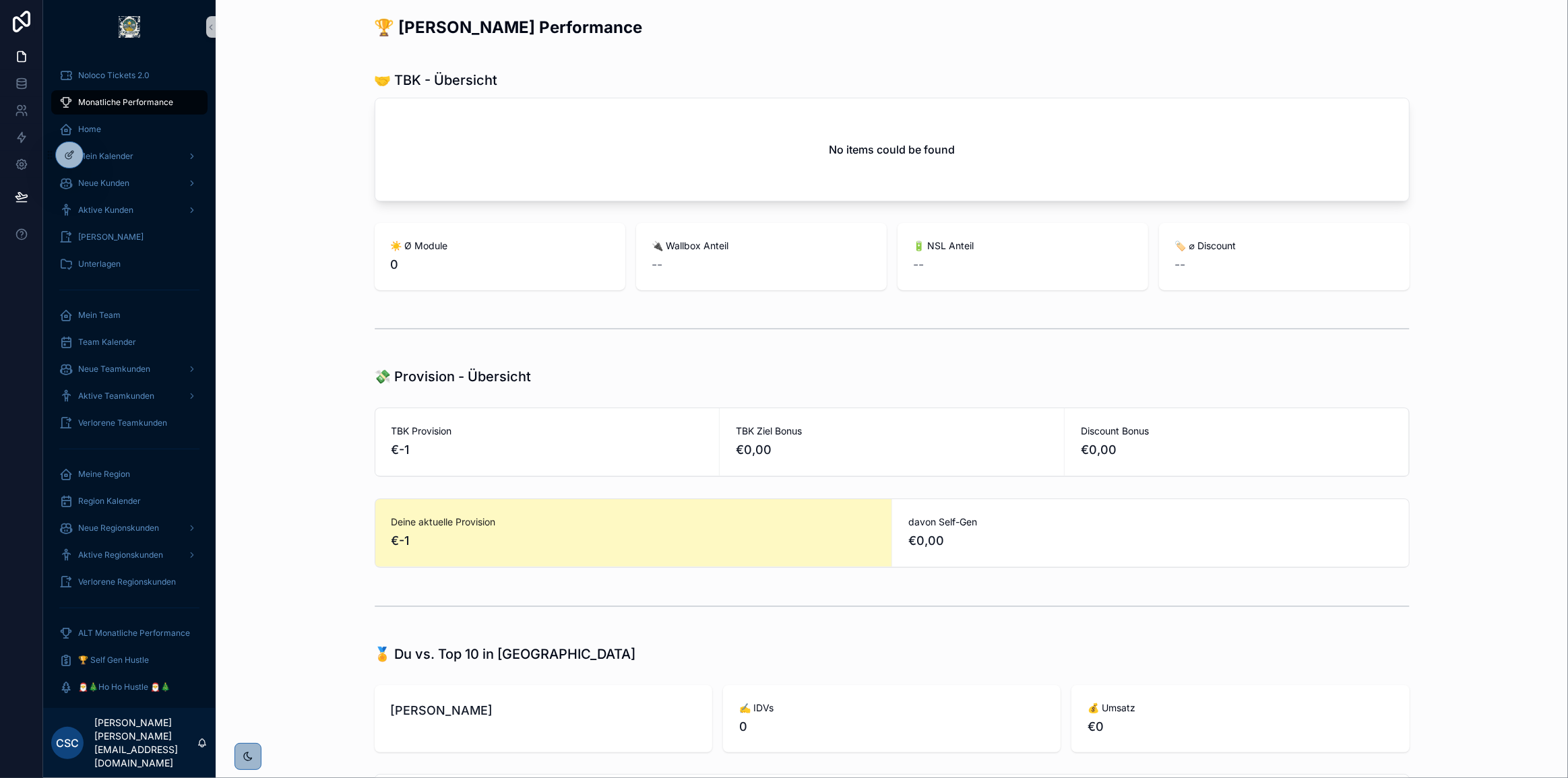
click at [615, 328] on hr "scrollable content" at bounding box center [891, 329] width 1035 height 2
